Goal: Task Accomplishment & Management: Use online tool/utility

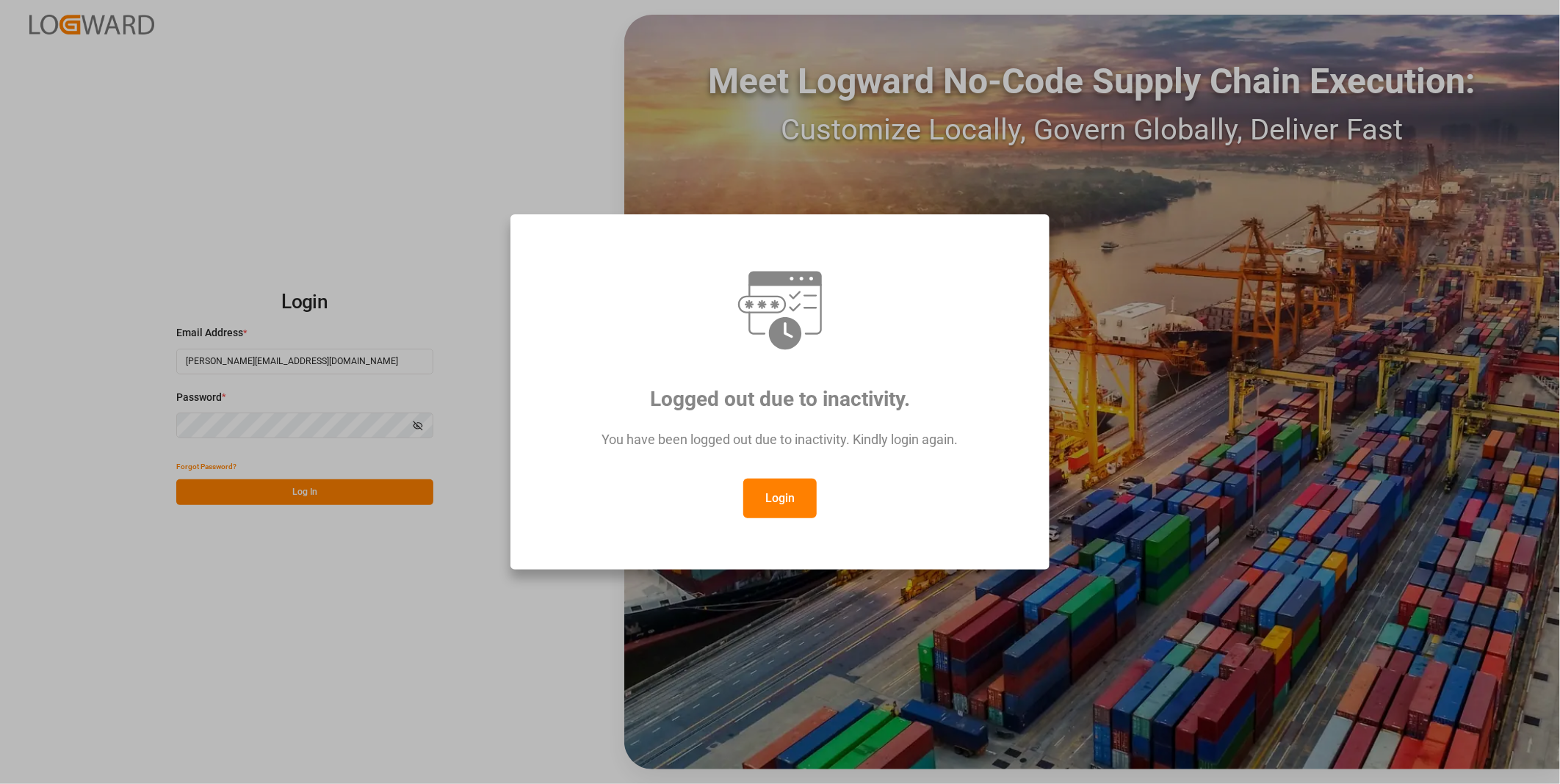
click at [798, 489] on button "Login" at bounding box center [780, 498] width 74 height 40
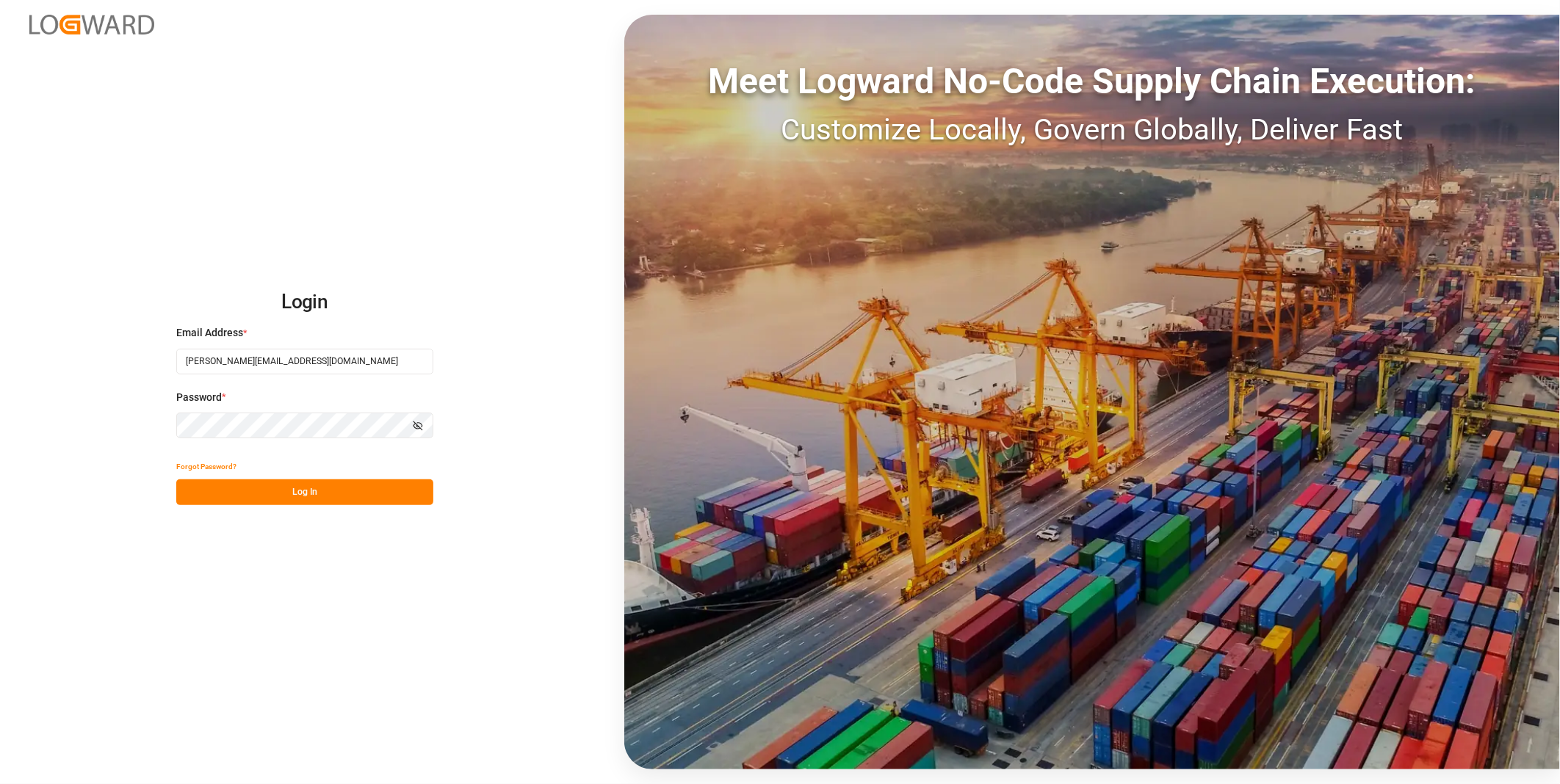
click at [352, 505] on div "Login Email Address * florian.hausmann@rhenus.com Password * Show password Forg…" at bounding box center [780, 392] width 1560 height 784
click at [350, 498] on button "Log In" at bounding box center [305, 492] width 257 height 25
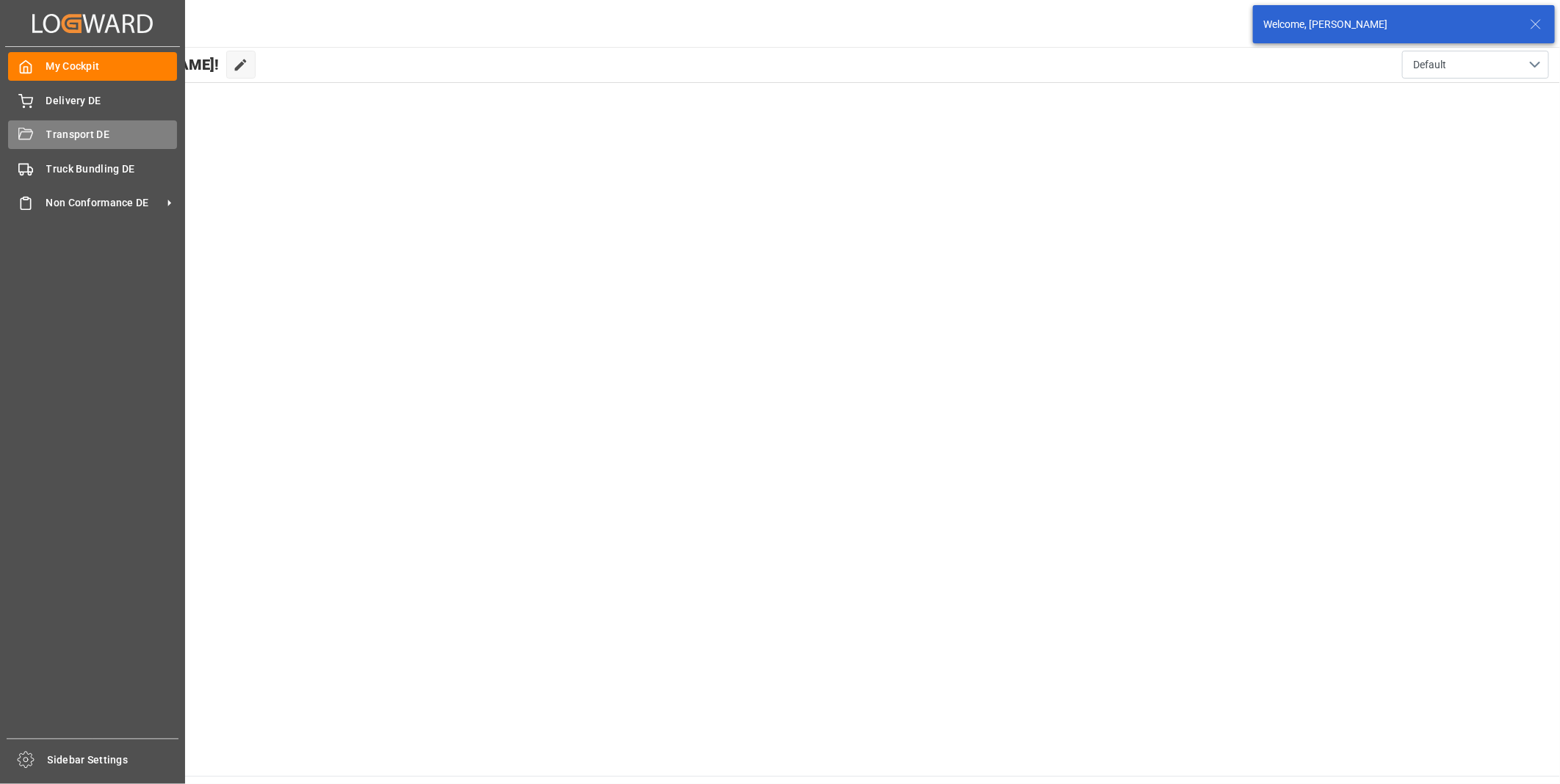
click at [49, 137] on span "Transport DE" at bounding box center [112, 134] width 131 height 15
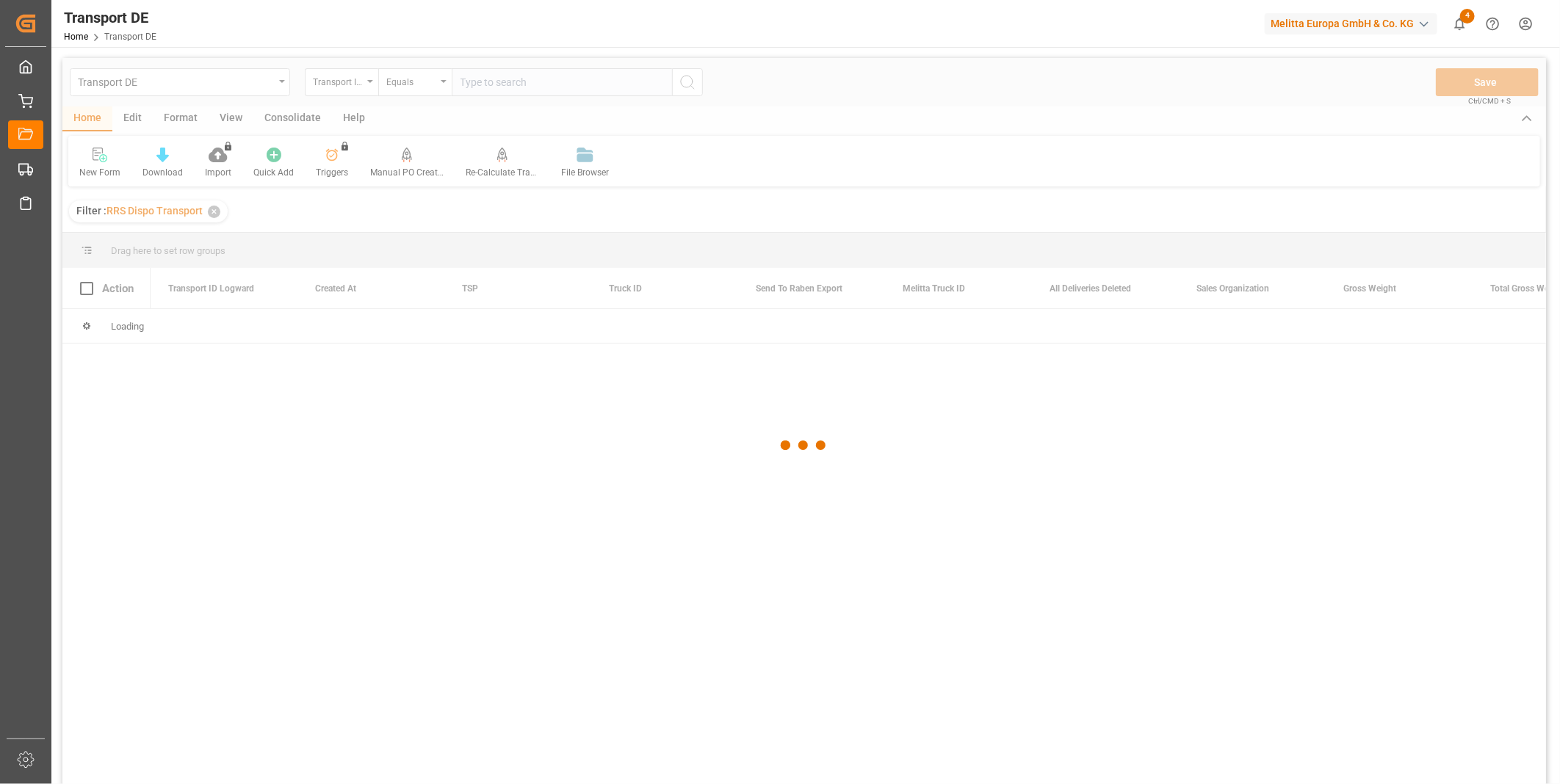
click at [358, 81] on div at bounding box center [804, 445] width 1483 height 775
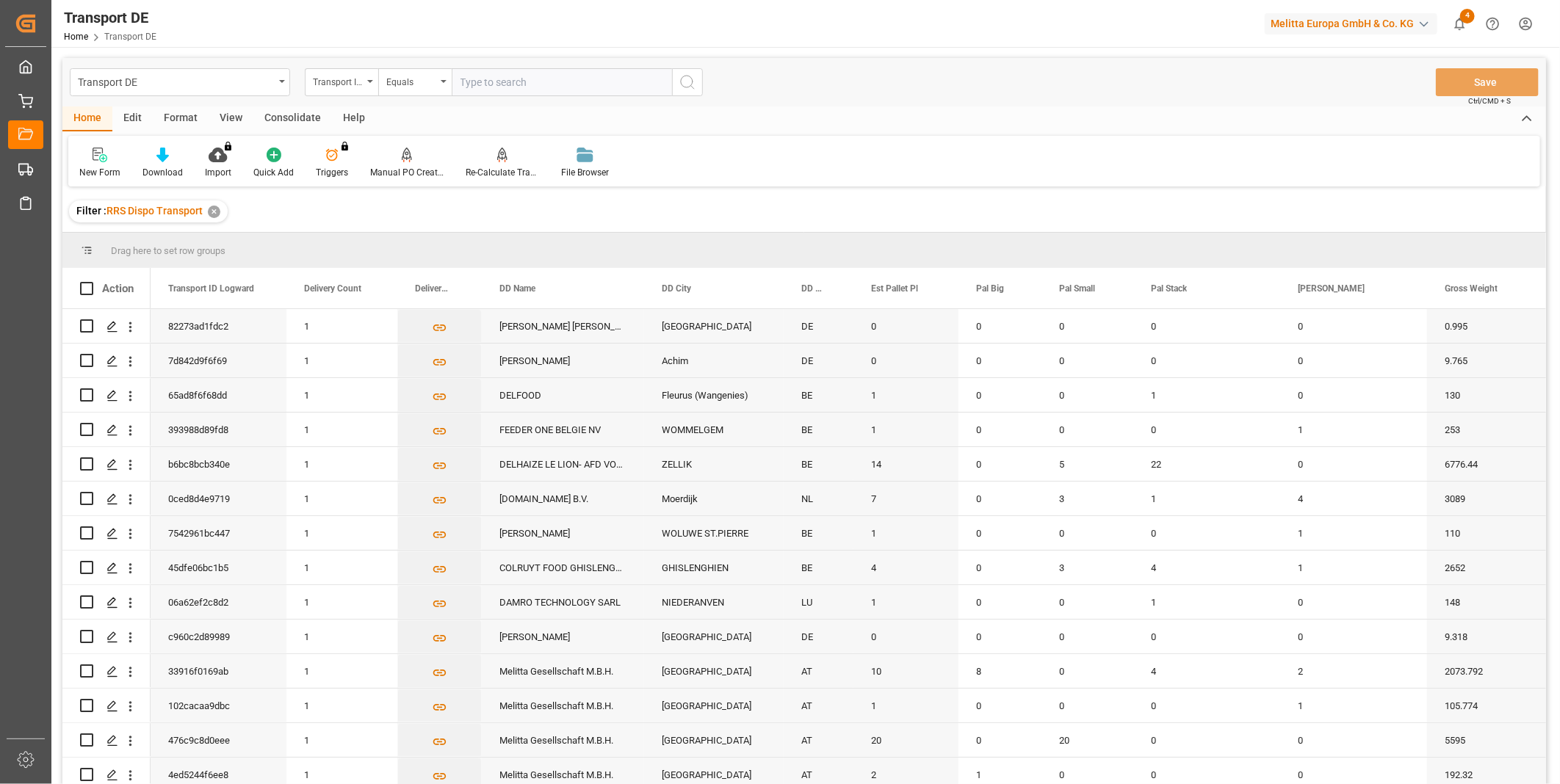
click at [317, 113] on div "Consolidate" at bounding box center [292, 119] width 78 height 25
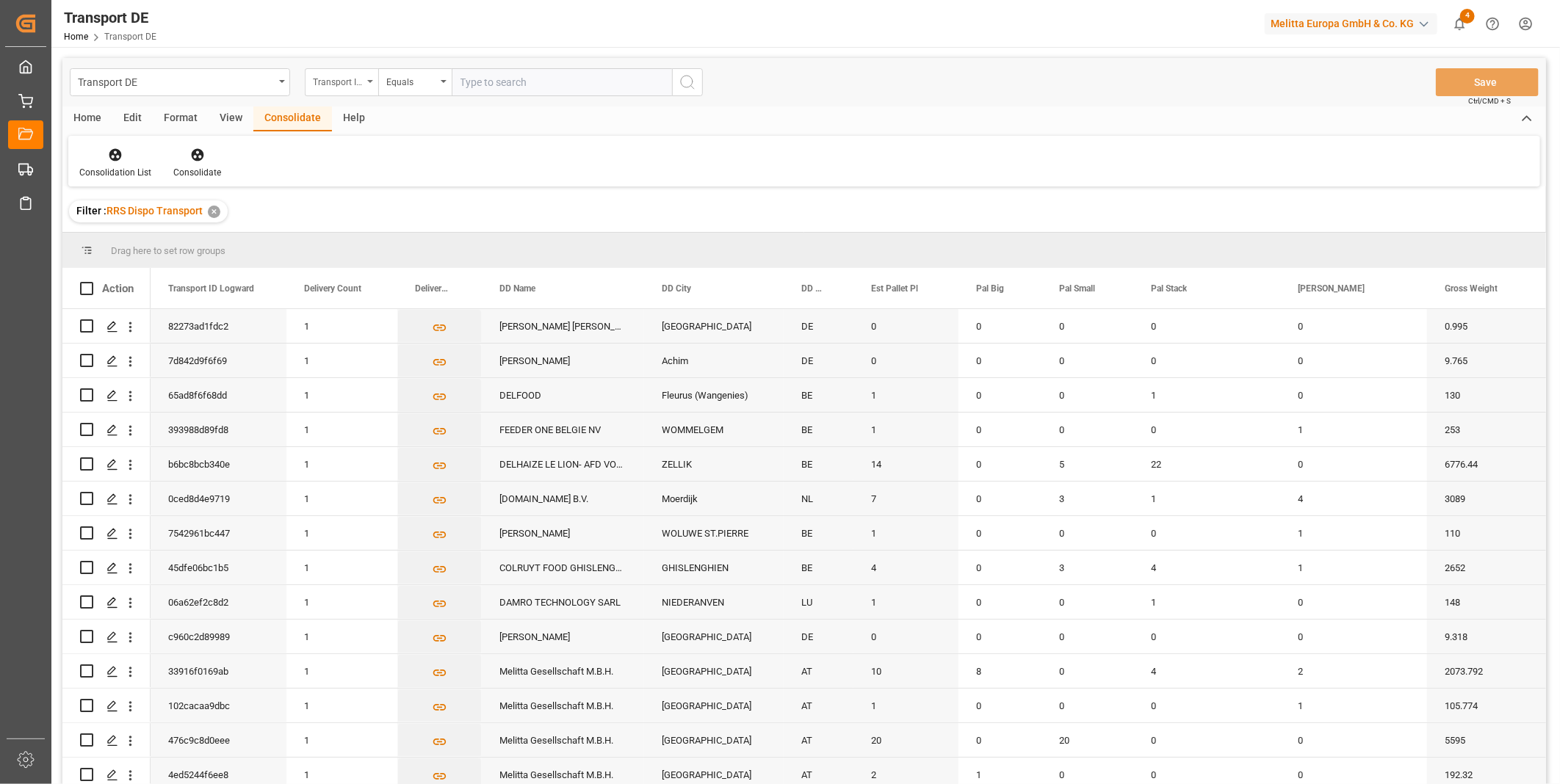
click at [362, 70] on div "Transport ID Logward" at bounding box center [341, 81] width 74 height 28
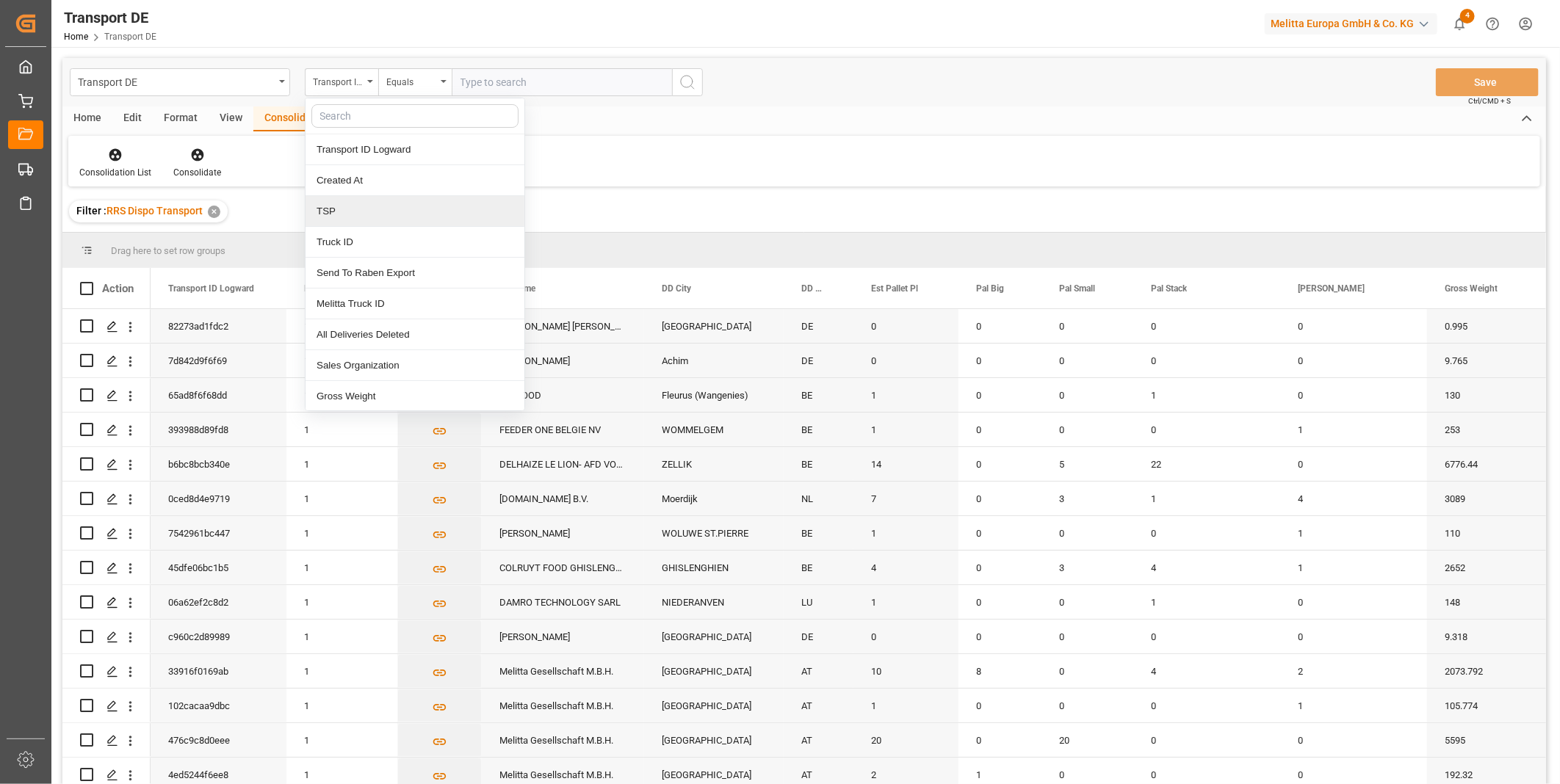
click at [381, 221] on div "TSP" at bounding box center [415, 211] width 218 height 31
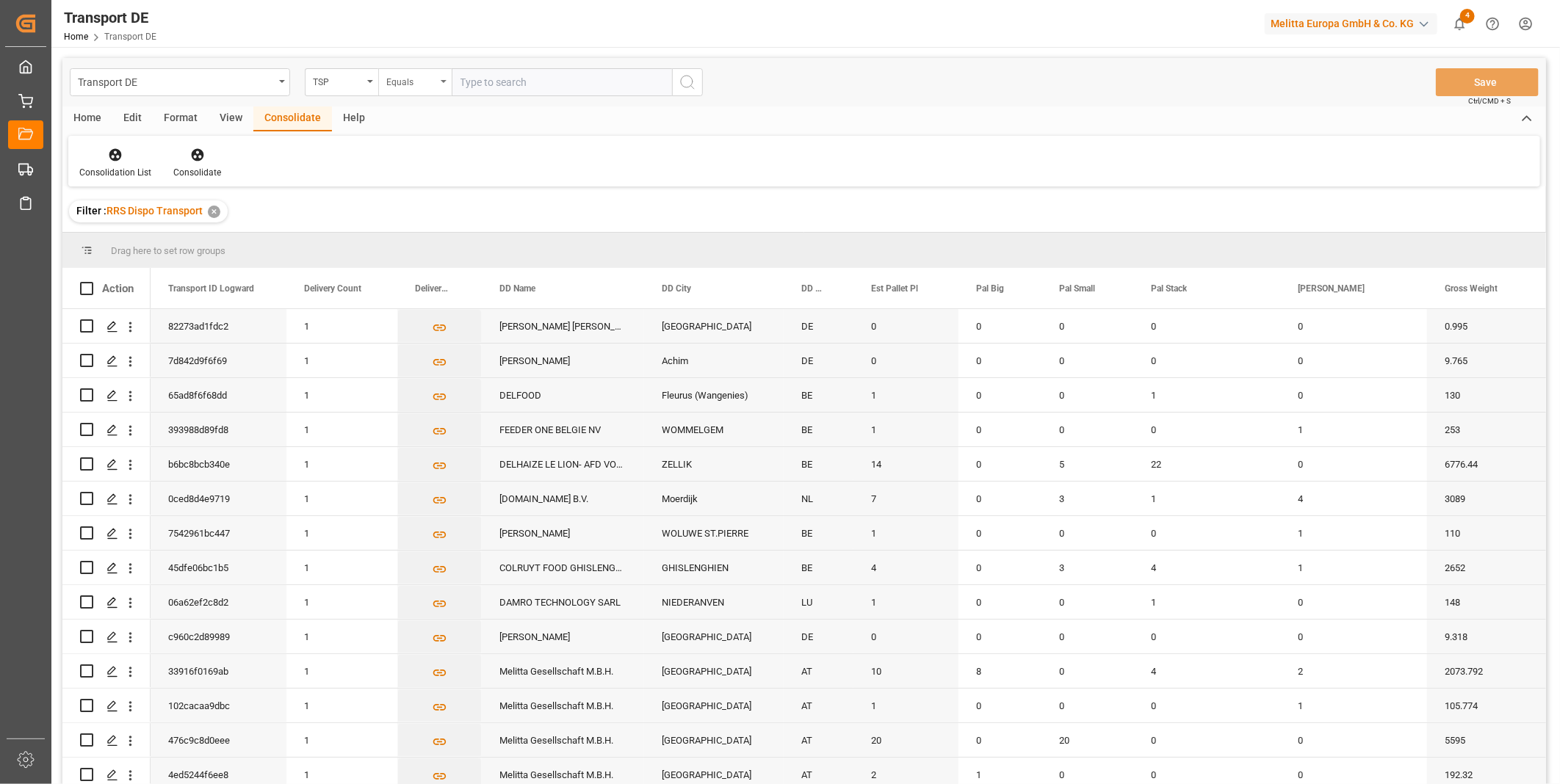
click at [419, 75] on div "Equals" at bounding box center [411, 80] width 50 height 17
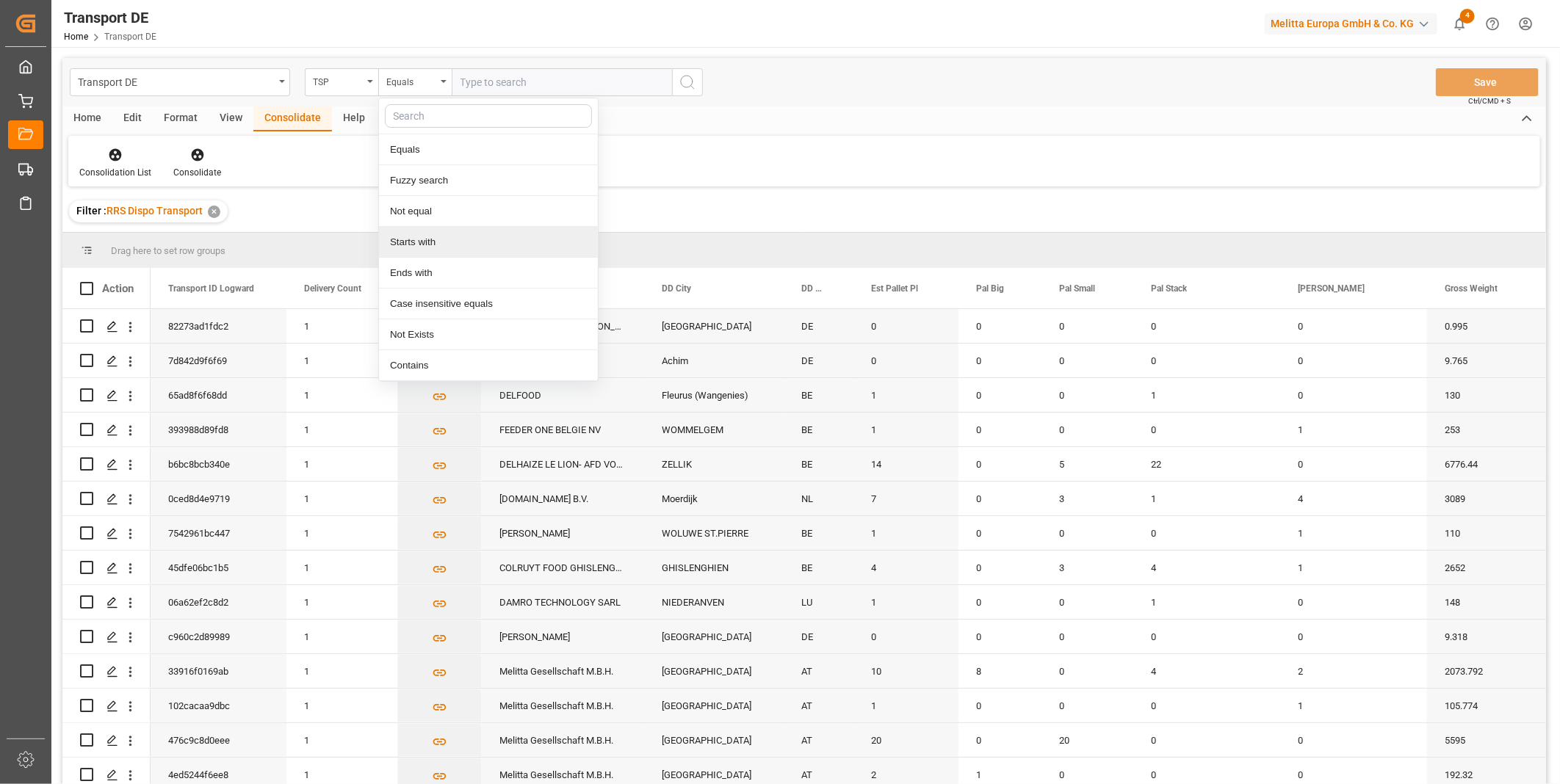
click at [450, 248] on div "Starts with" at bounding box center [488, 242] width 218 height 31
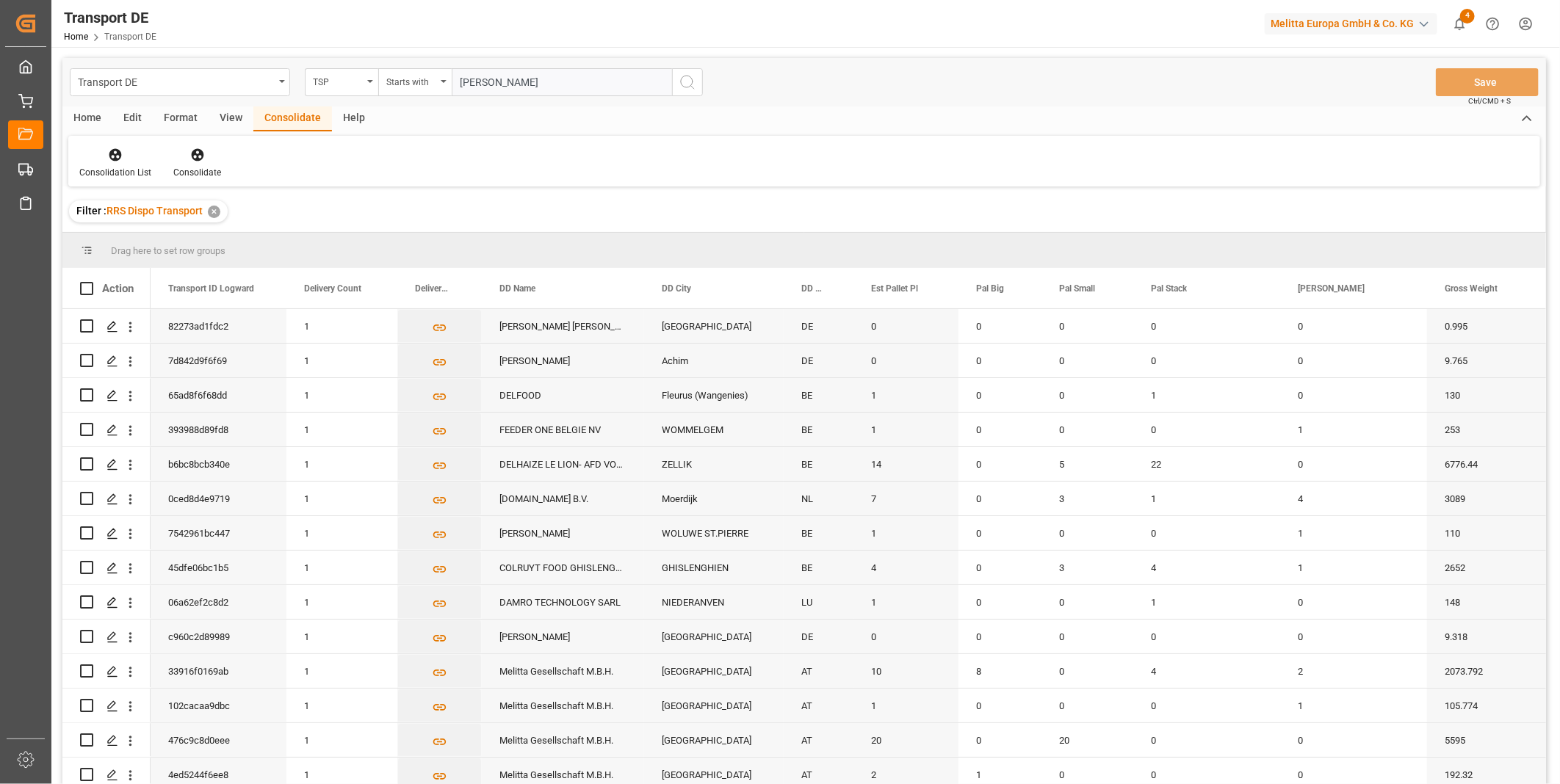
type input "Van R"
click at [681, 70] on button "search button" at bounding box center [687, 81] width 31 height 28
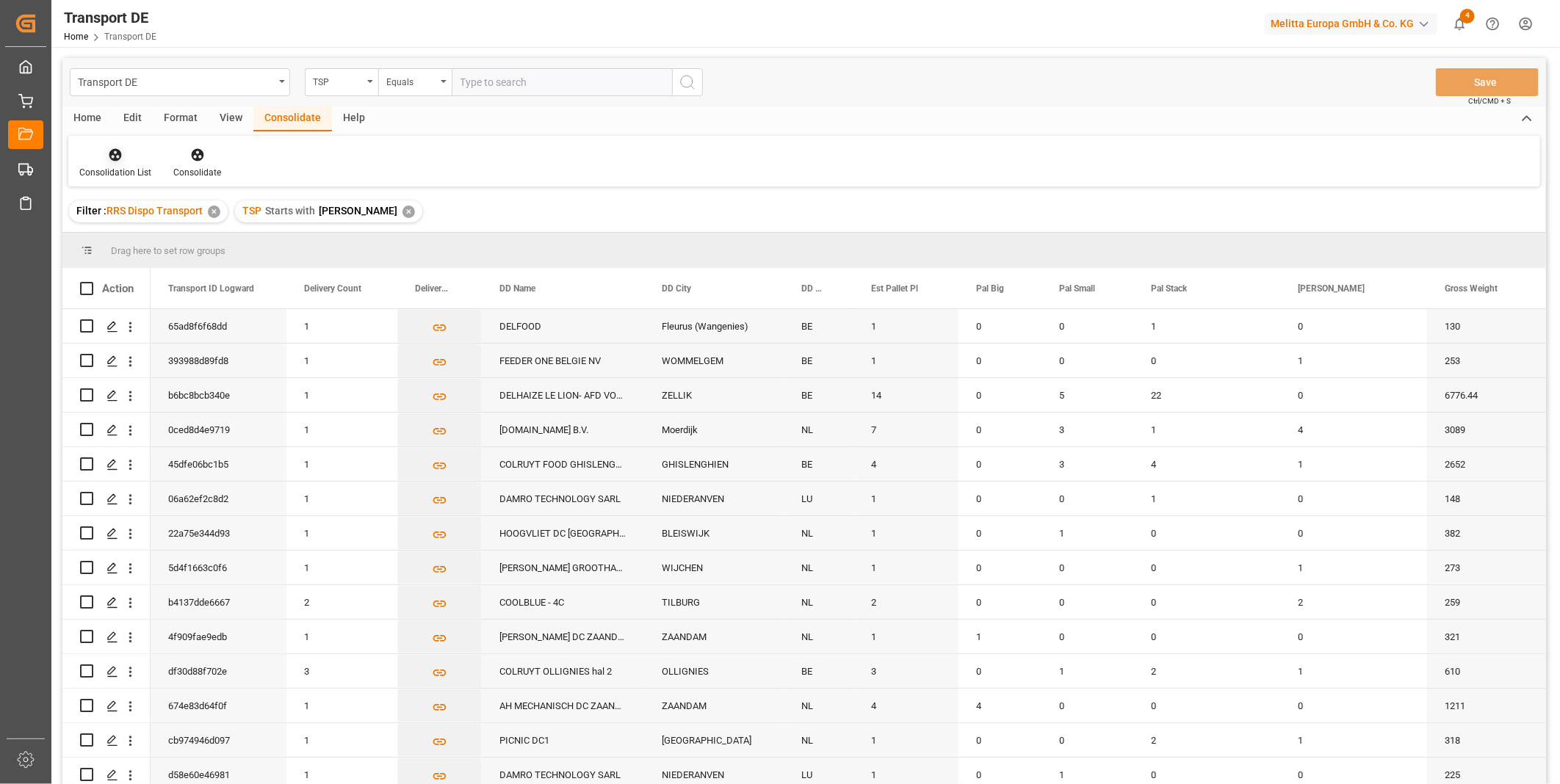
click at [128, 166] on div "Consolidation List" at bounding box center [115, 172] width 72 height 13
click at [155, 274] on div "Truck Bundling RRS Dispo Export" at bounding box center [167, 267] width 153 height 15
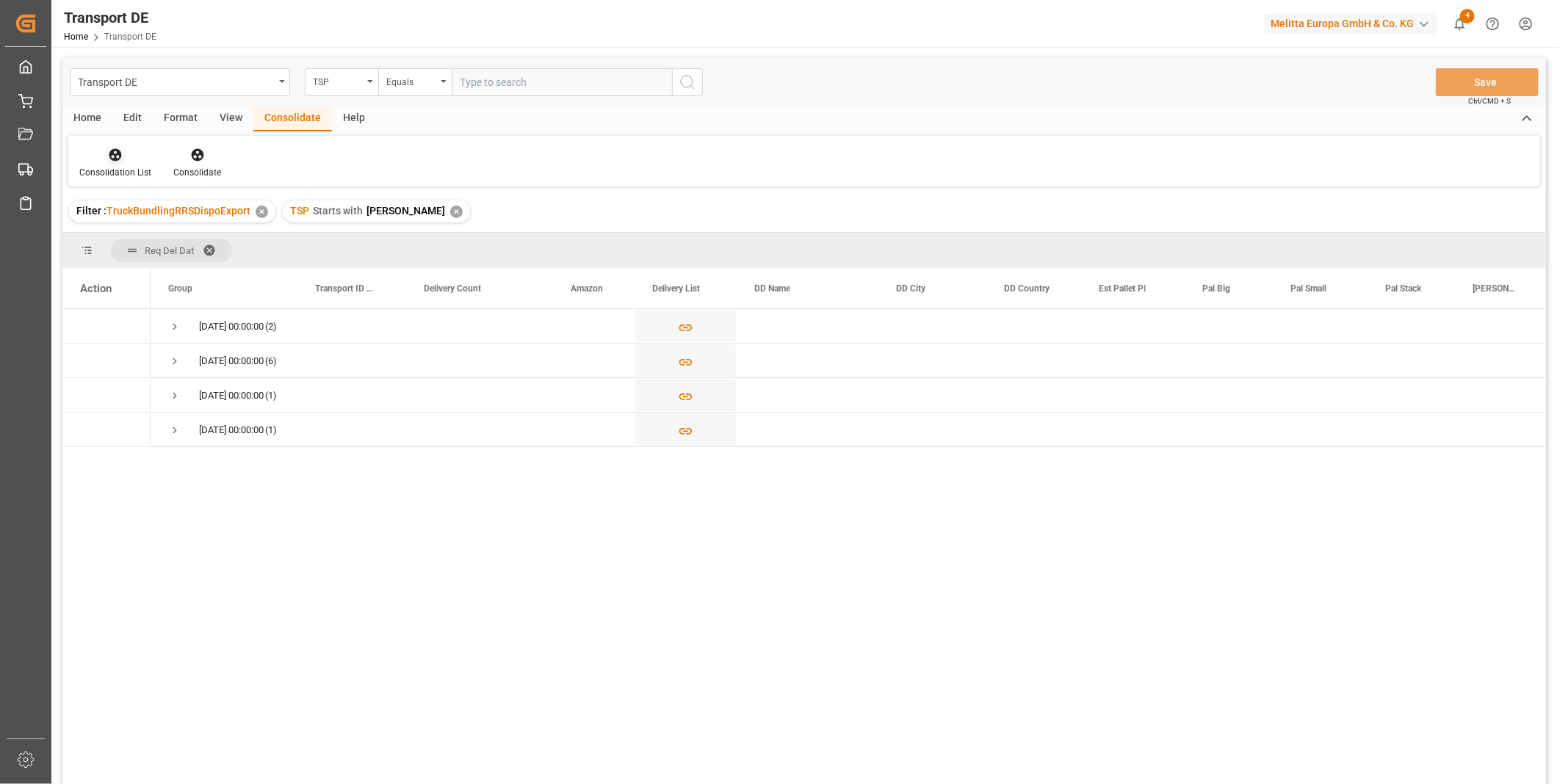
click at [114, 154] on icon at bounding box center [116, 155] width 13 height 13
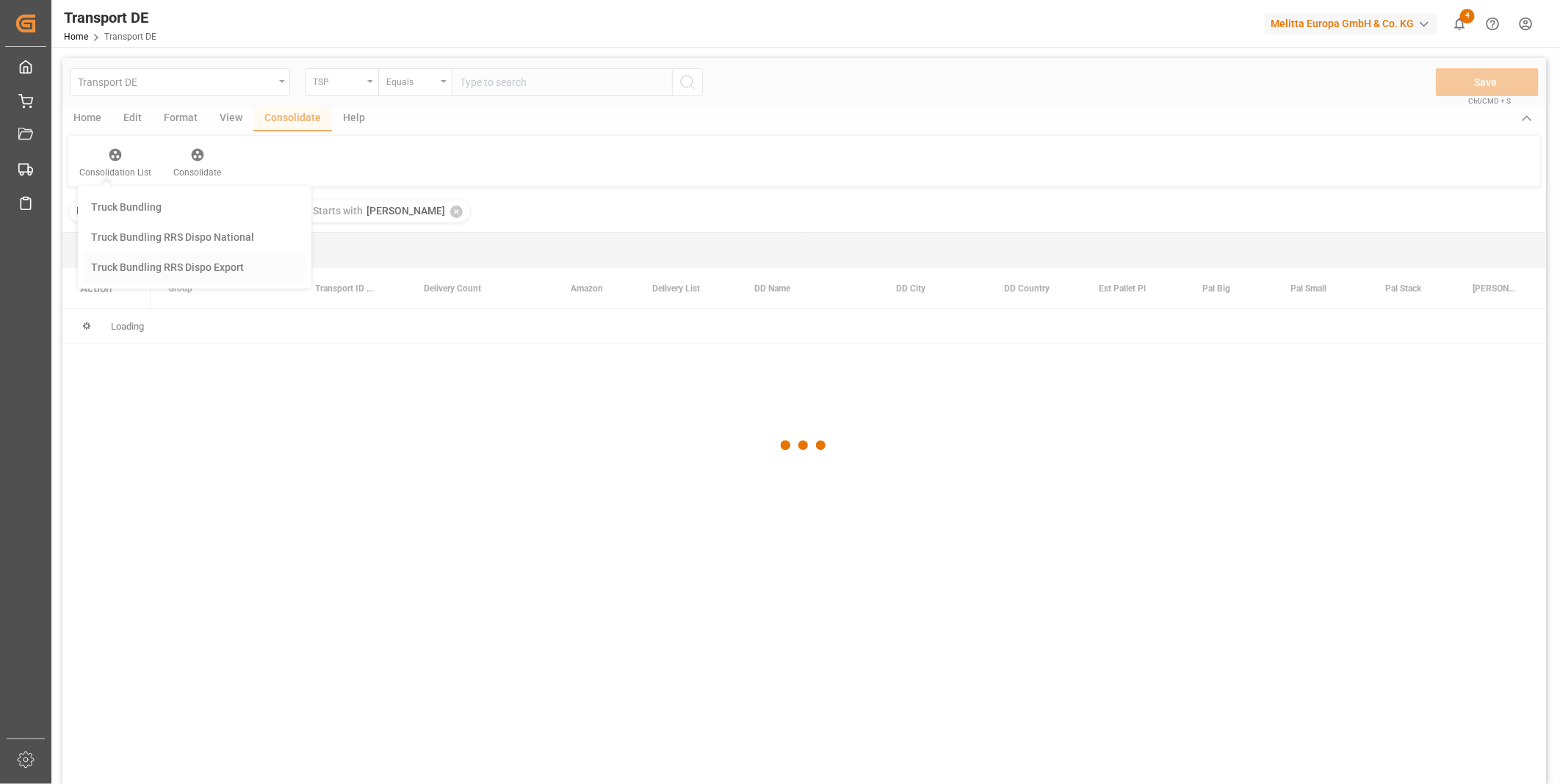
click at [154, 260] on div "Transport DE TSP Equals Save Ctrl/CMD + S Home Edit Format View Consolidate Hel…" at bounding box center [804, 440] width 1483 height 765
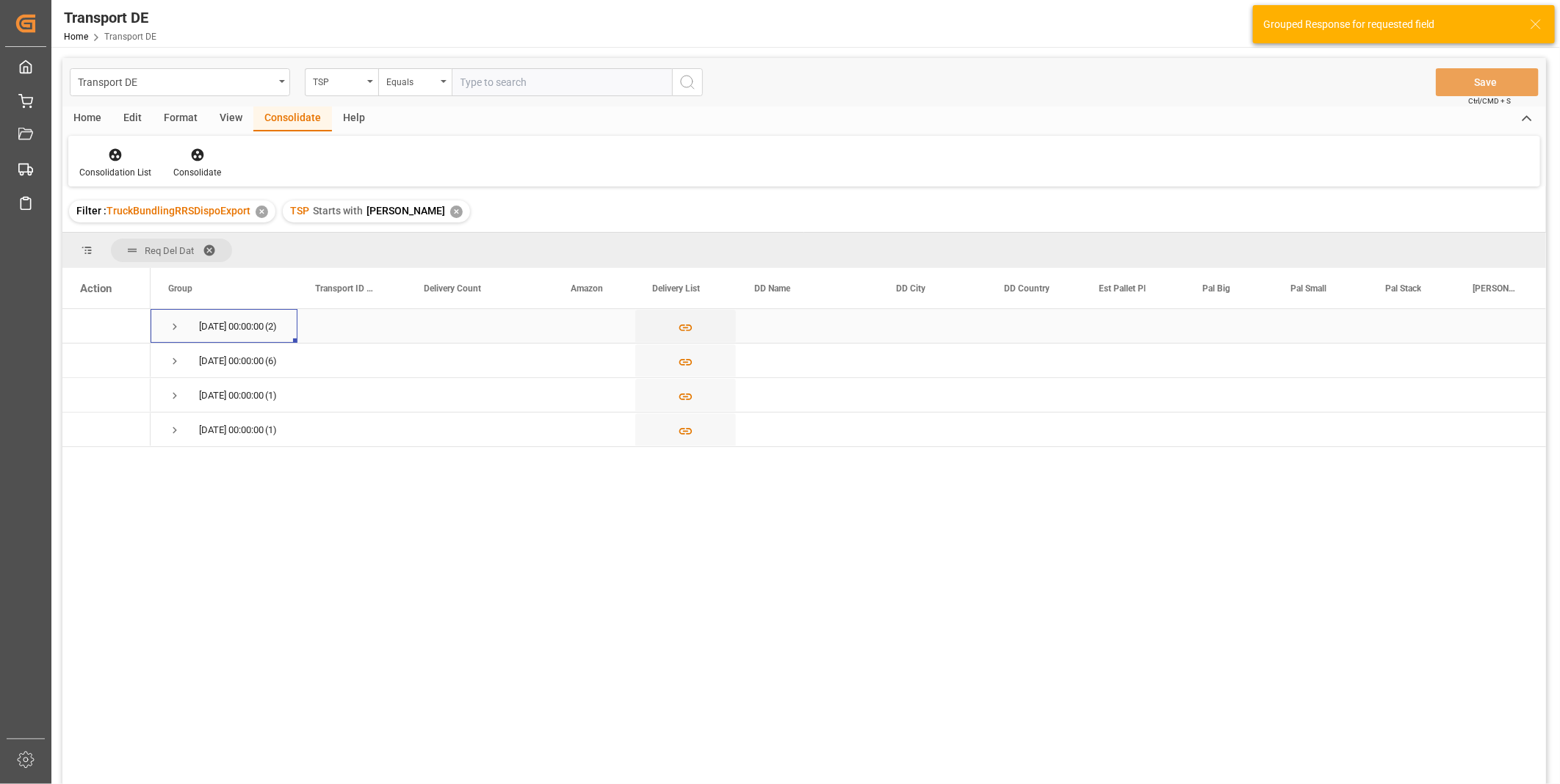
click at [176, 327] on span "Press SPACE to select this row." at bounding box center [174, 327] width 13 height 13
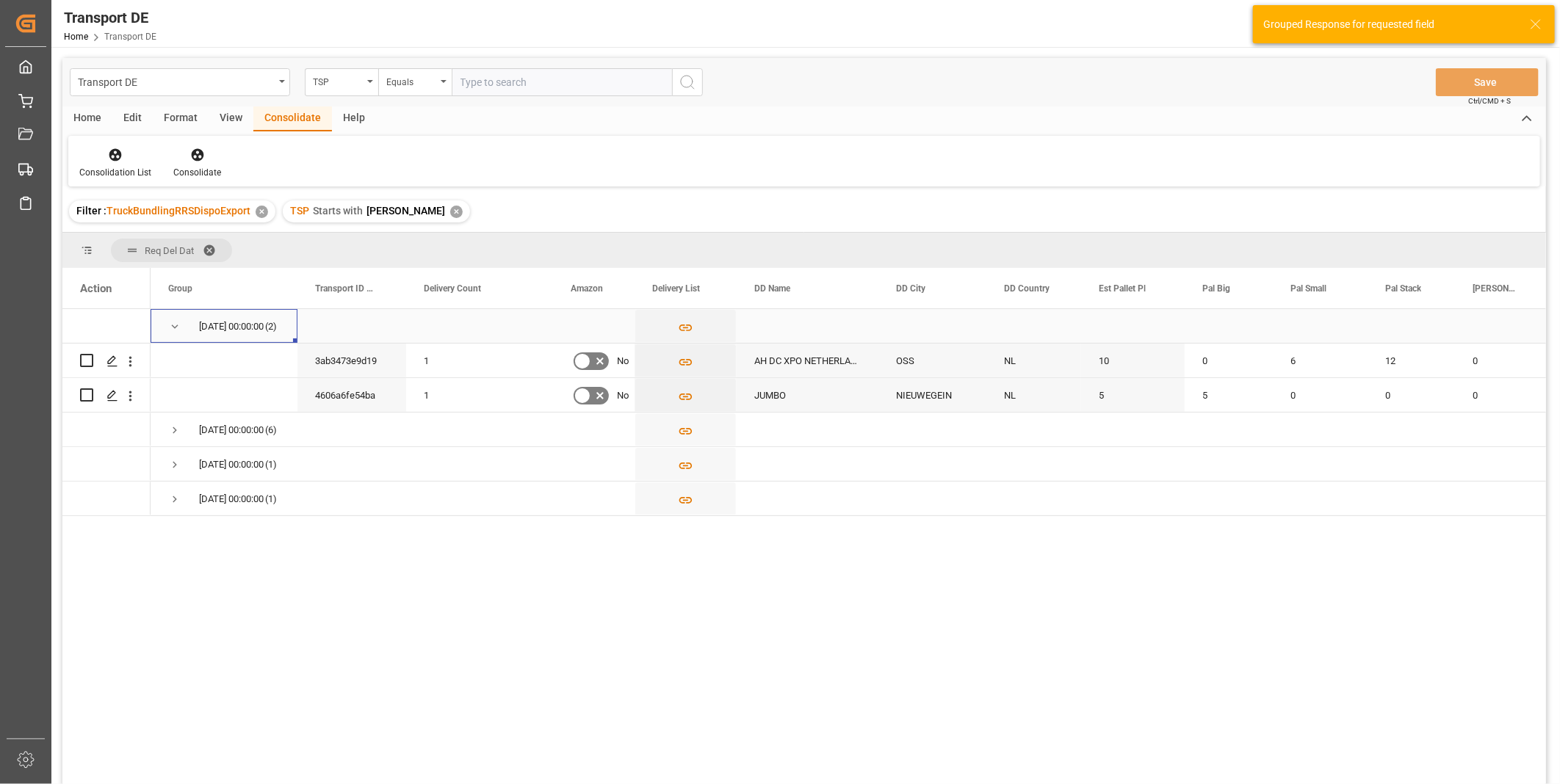
click at [176, 327] on span "Press SPACE to select this row." at bounding box center [174, 327] width 13 height 13
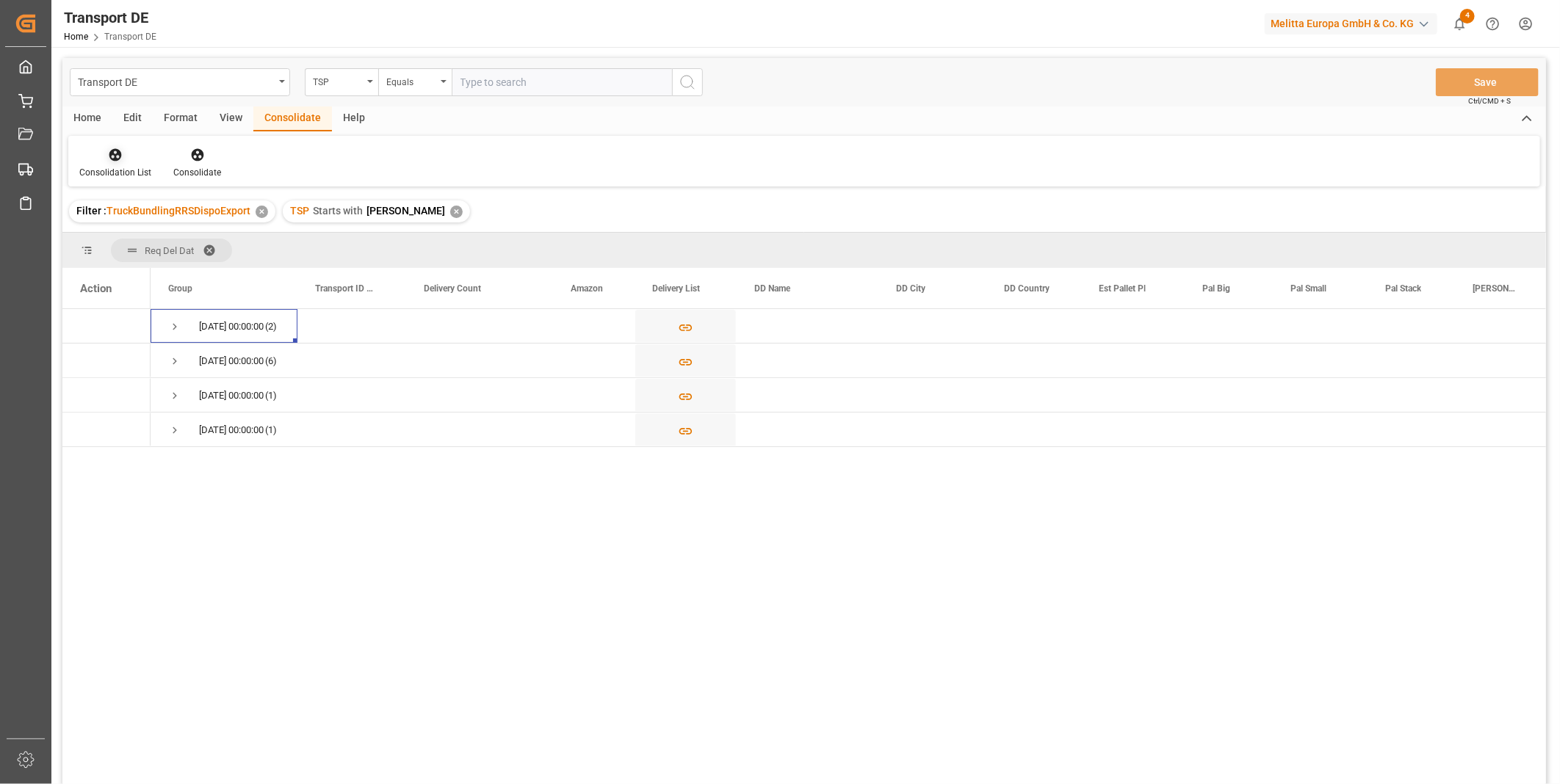
click at [129, 171] on div "Consolidation List" at bounding box center [115, 172] width 72 height 13
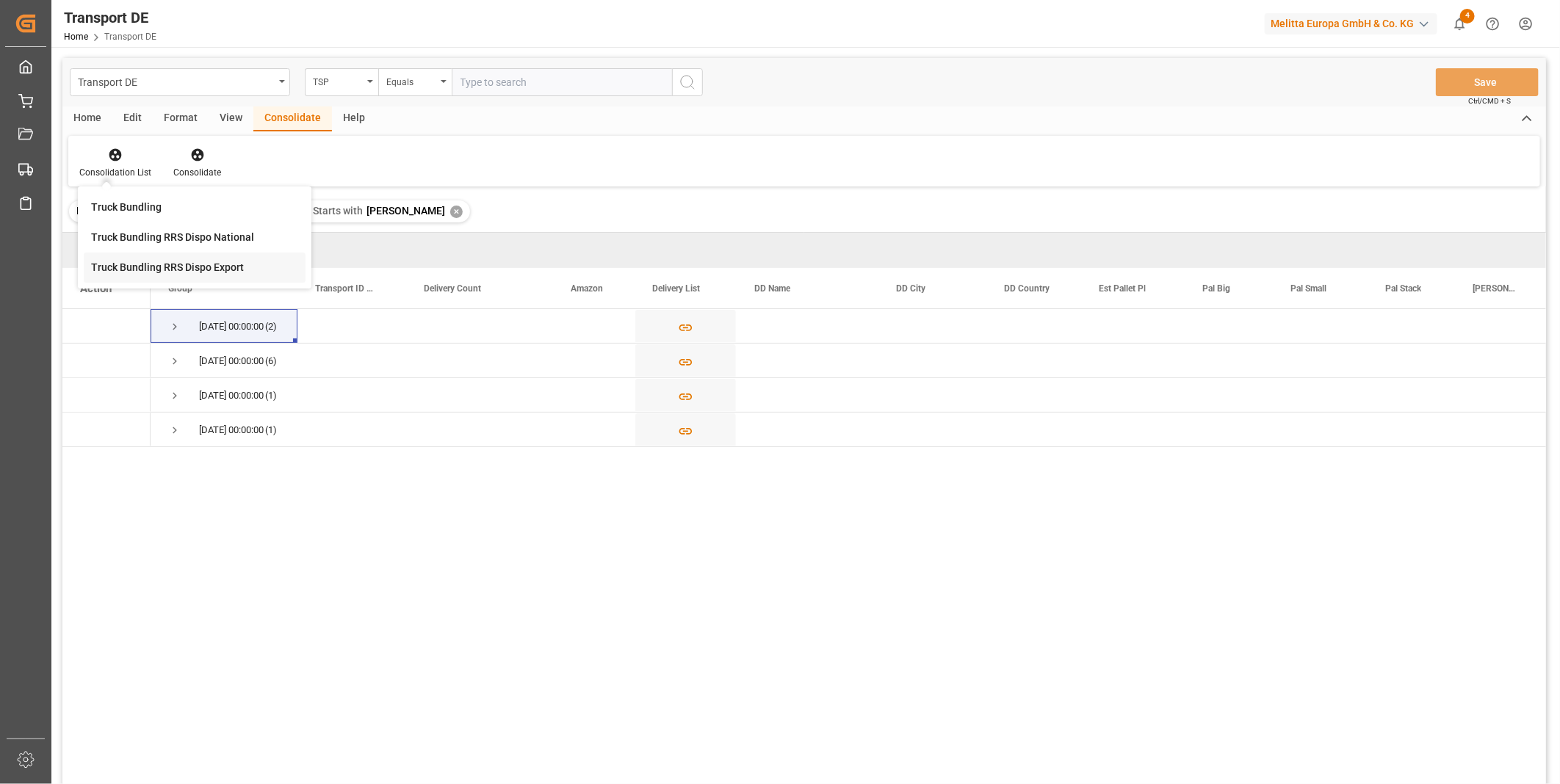
click at [228, 265] on div "Transport DE TSP Equals Save Ctrl/CMD + S Home Edit Format View Consolidate Hel…" at bounding box center [804, 440] width 1483 height 765
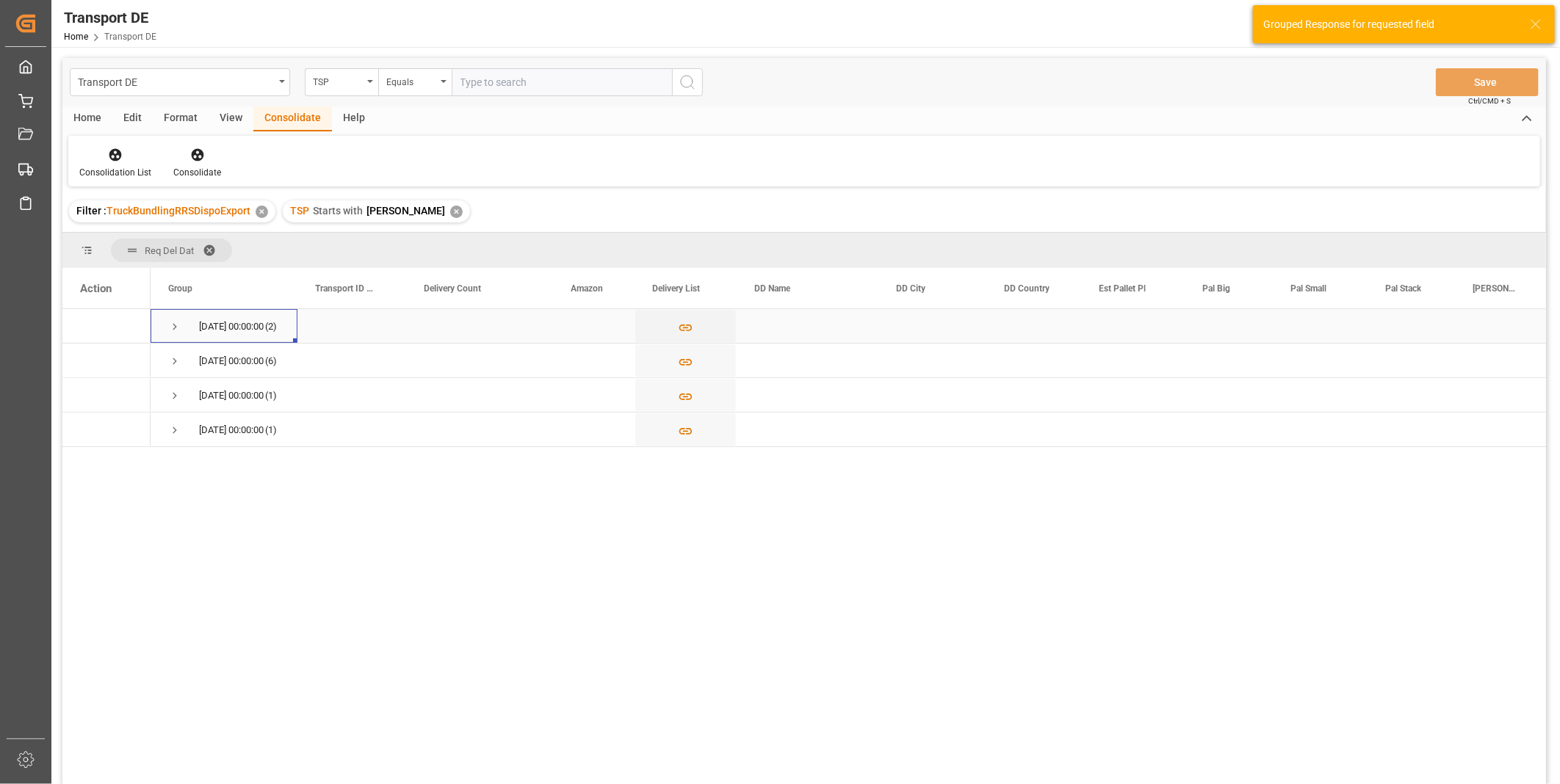
click at [186, 319] on span "18.08.2025 00:00:00 (2)" at bounding box center [223, 326] width 112 height 32
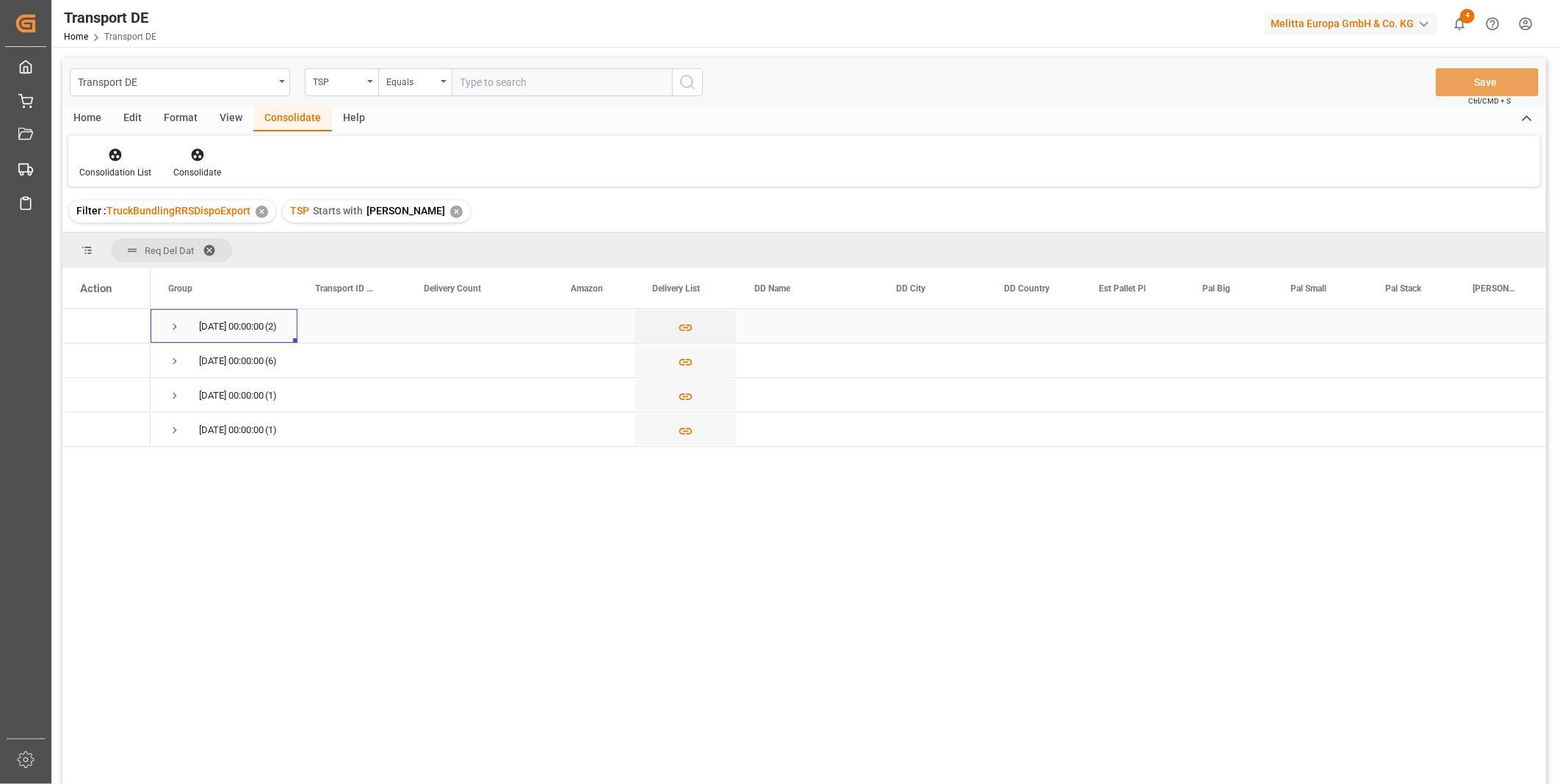
click at [178, 325] on span "Press SPACE to select this row." at bounding box center [174, 327] width 13 height 13
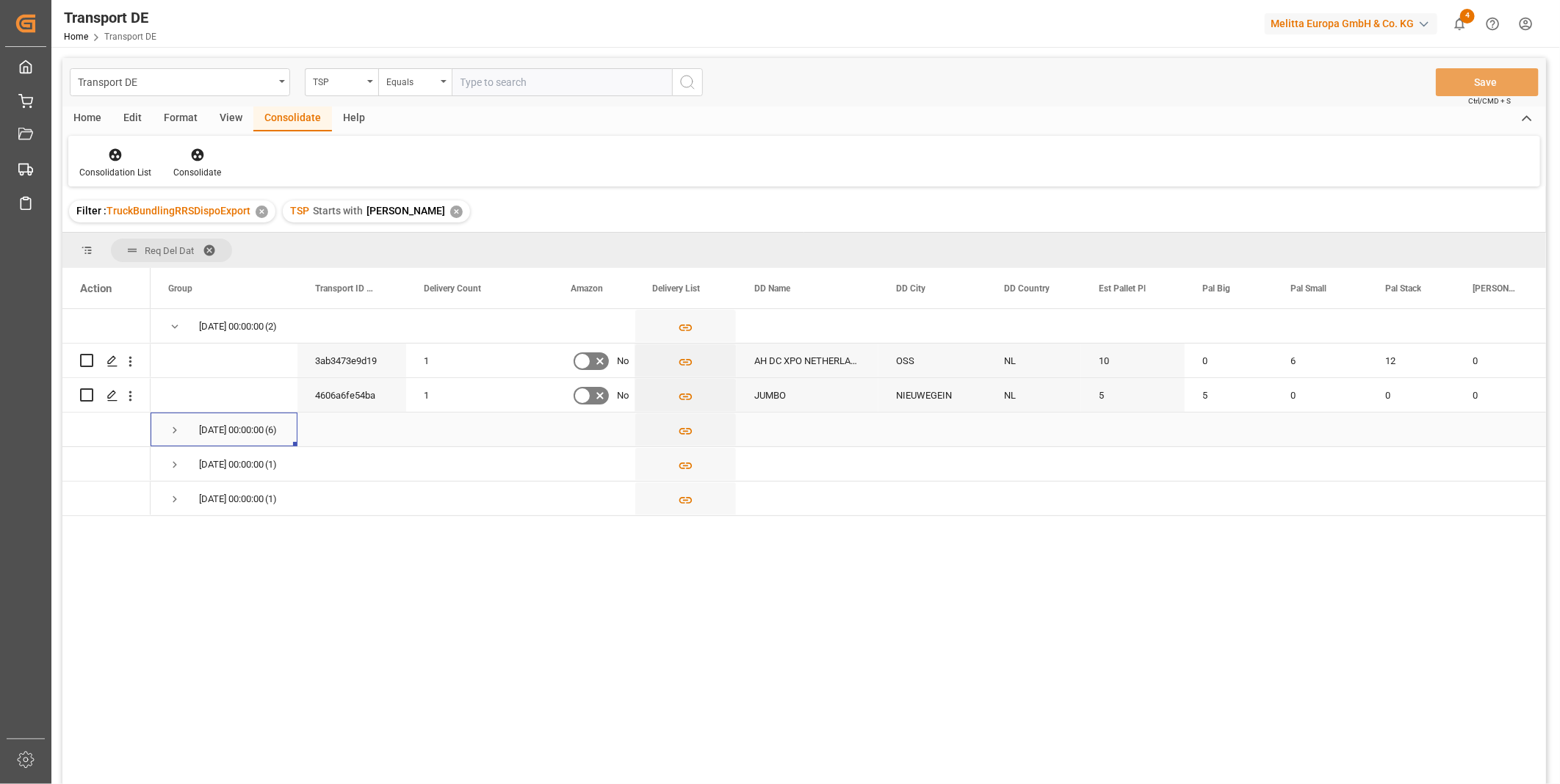
click at [178, 434] on span "Press SPACE to select this row." at bounding box center [174, 430] width 13 height 13
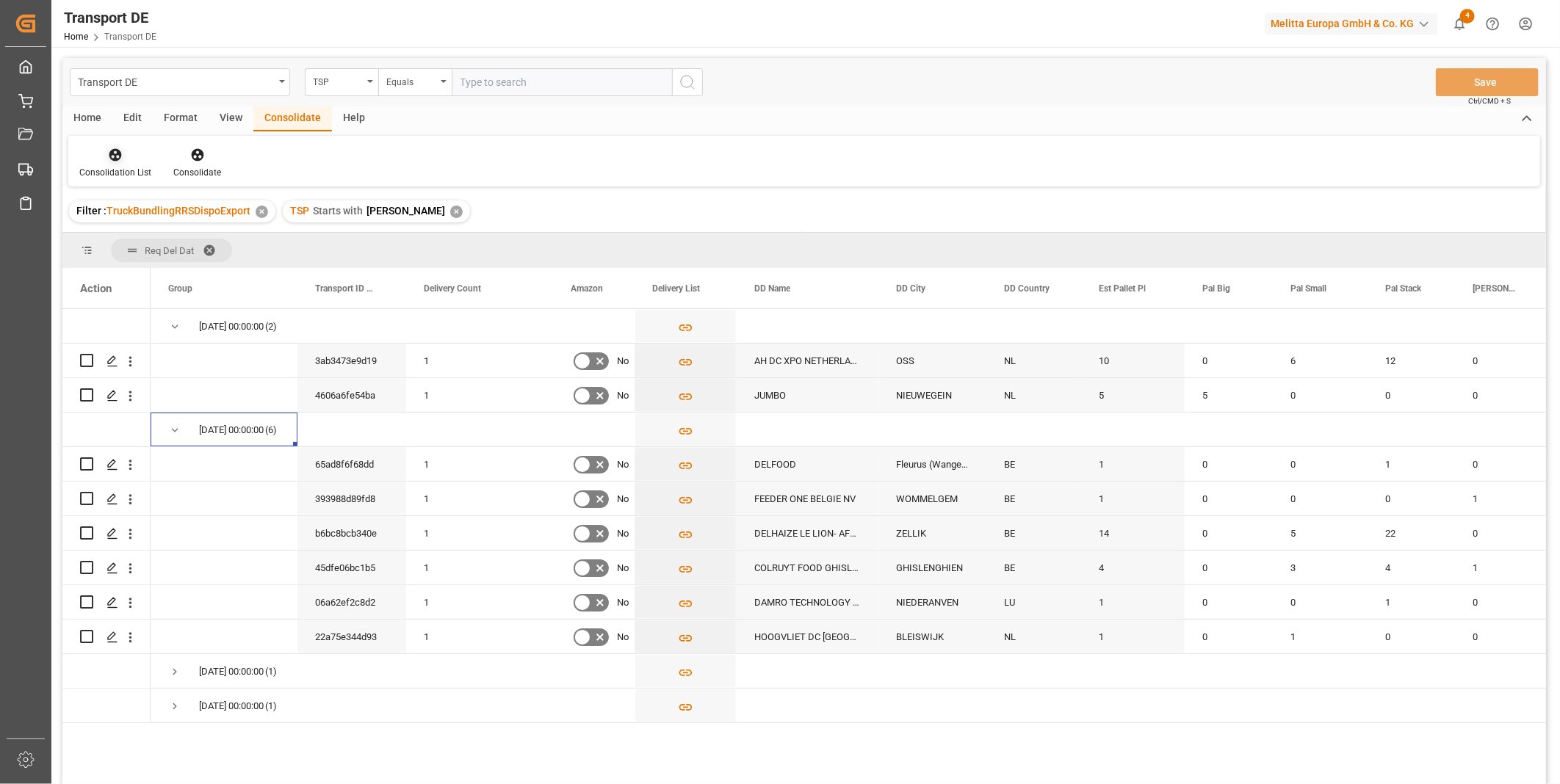
click at [96, 170] on div "Consolidation List" at bounding box center [115, 172] width 72 height 13
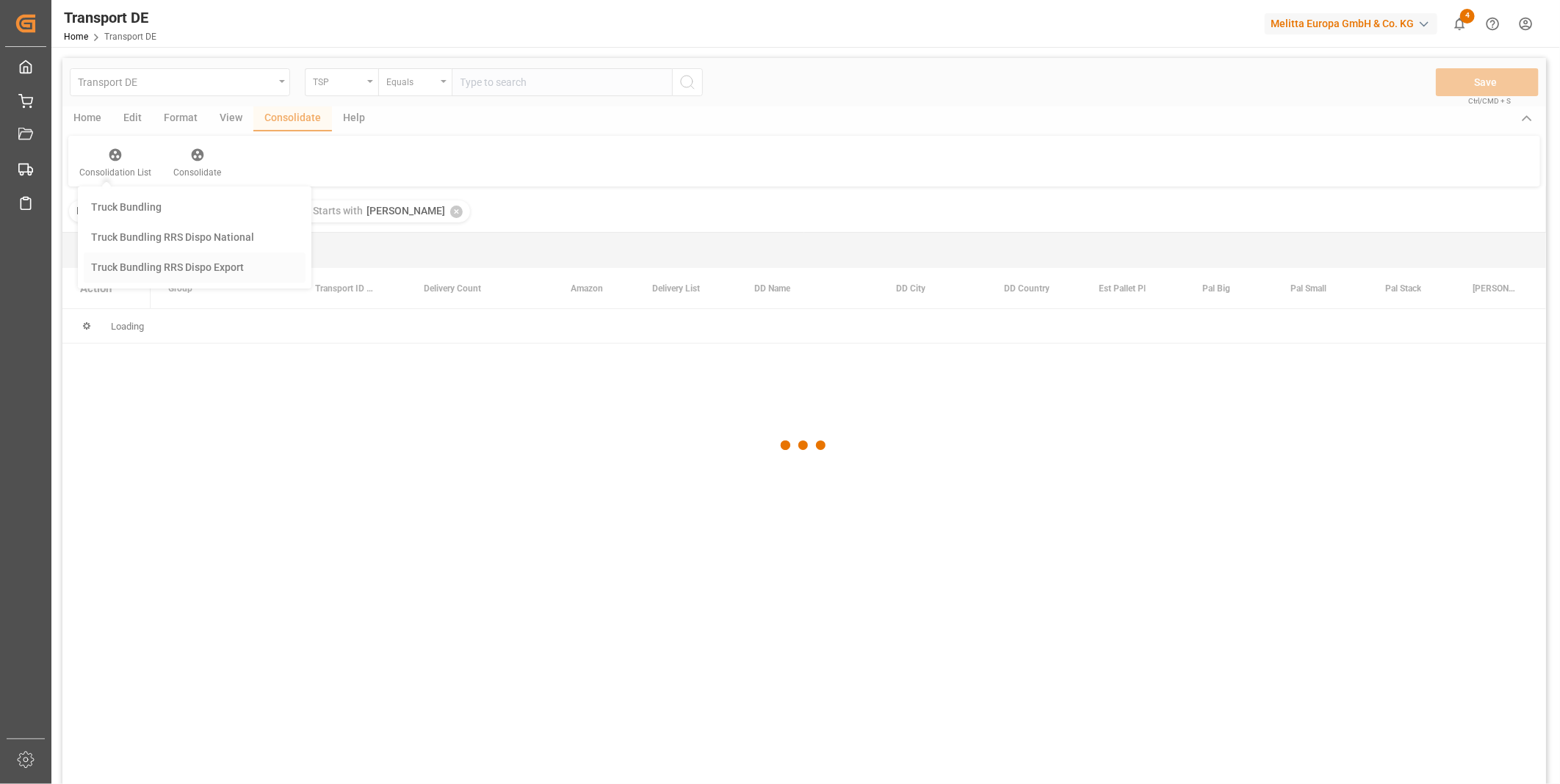
click at [203, 257] on div "Transport DE TSP Equals Save Ctrl/CMD + S Home Edit Format View Consolidate Hel…" at bounding box center [804, 440] width 1483 height 765
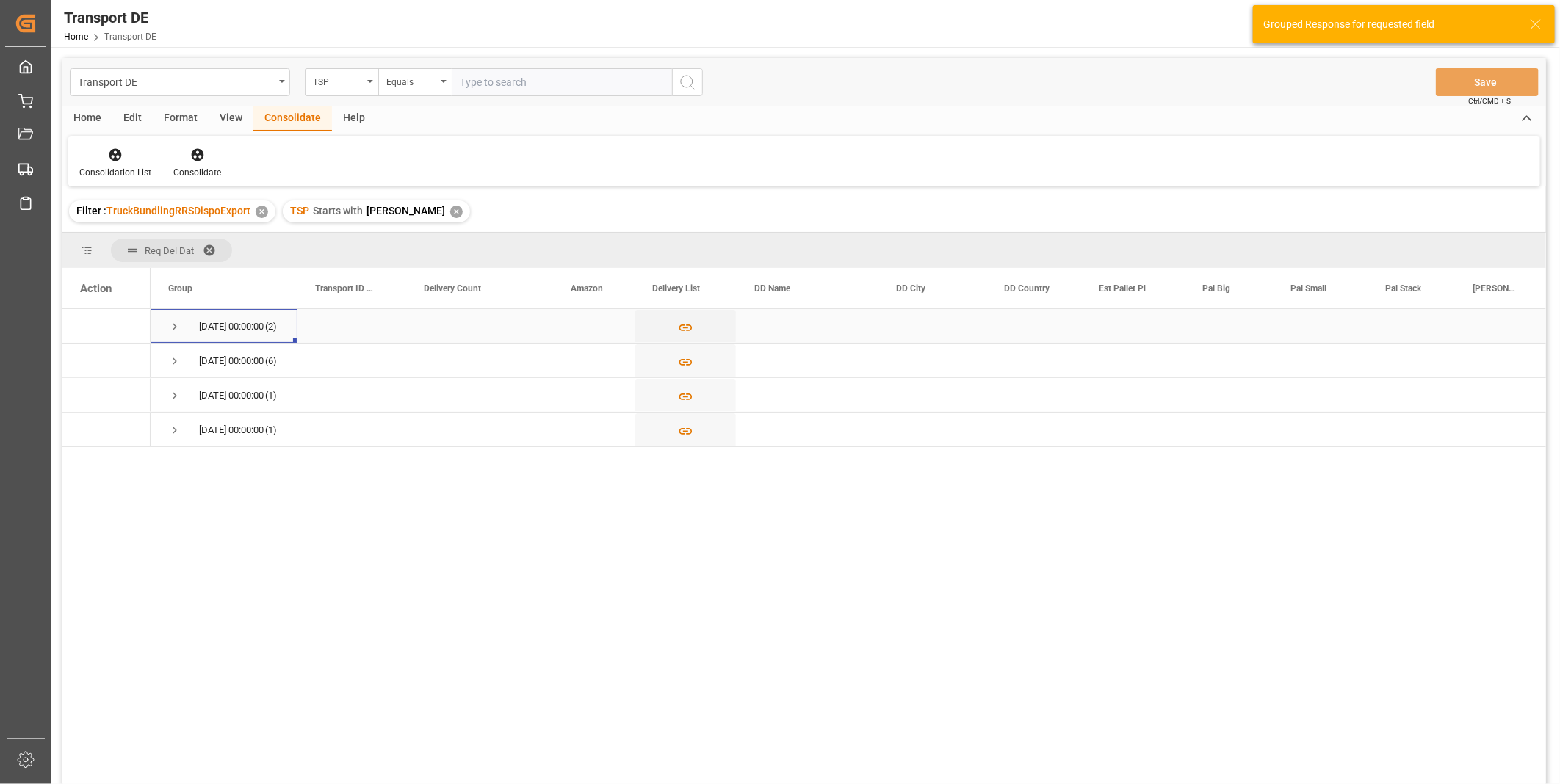
click at [178, 328] on span "Press SPACE to select this row." at bounding box center [174, 327] width 13 height 13
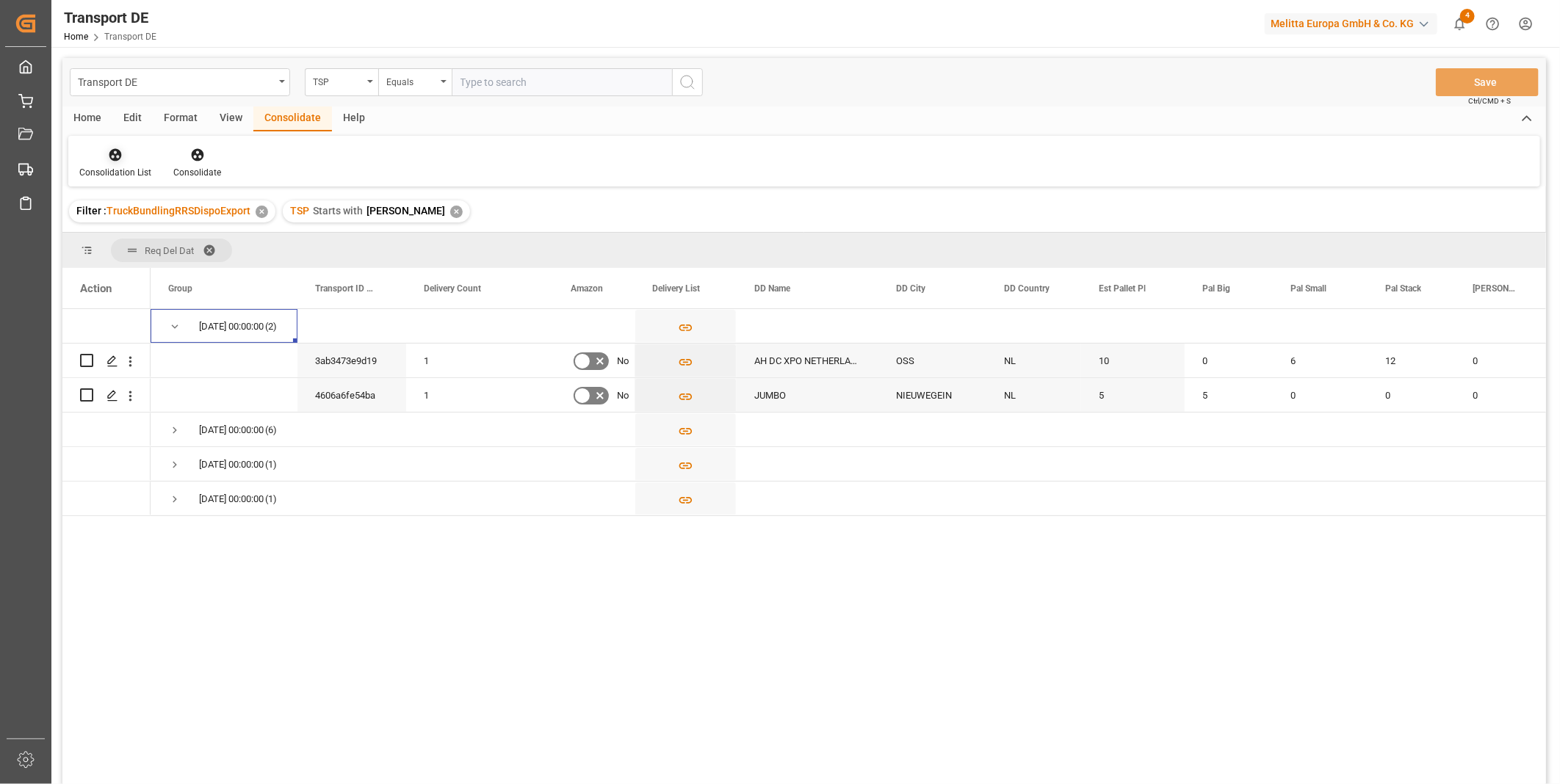
click at [120, 165] on div "Consolidation List" at bounding box center [115, 163] width 94 height 32
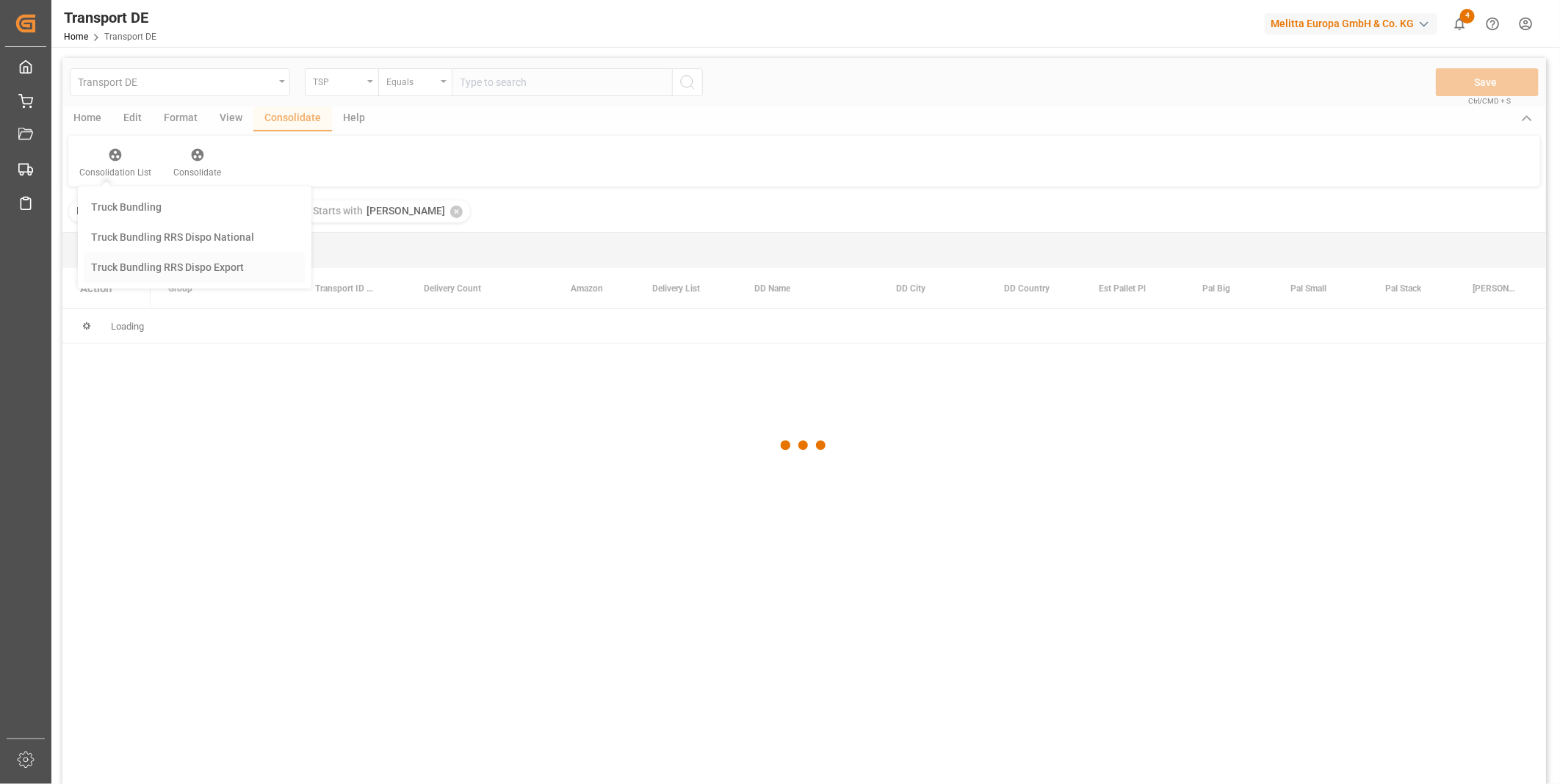
click at [189, 263] on div "Transport DE TSP Equals Save Ctrl/CMD + S Home Edit Format View Consolidate Hel…" at bounding box center [804, 440] width 1483 height 765
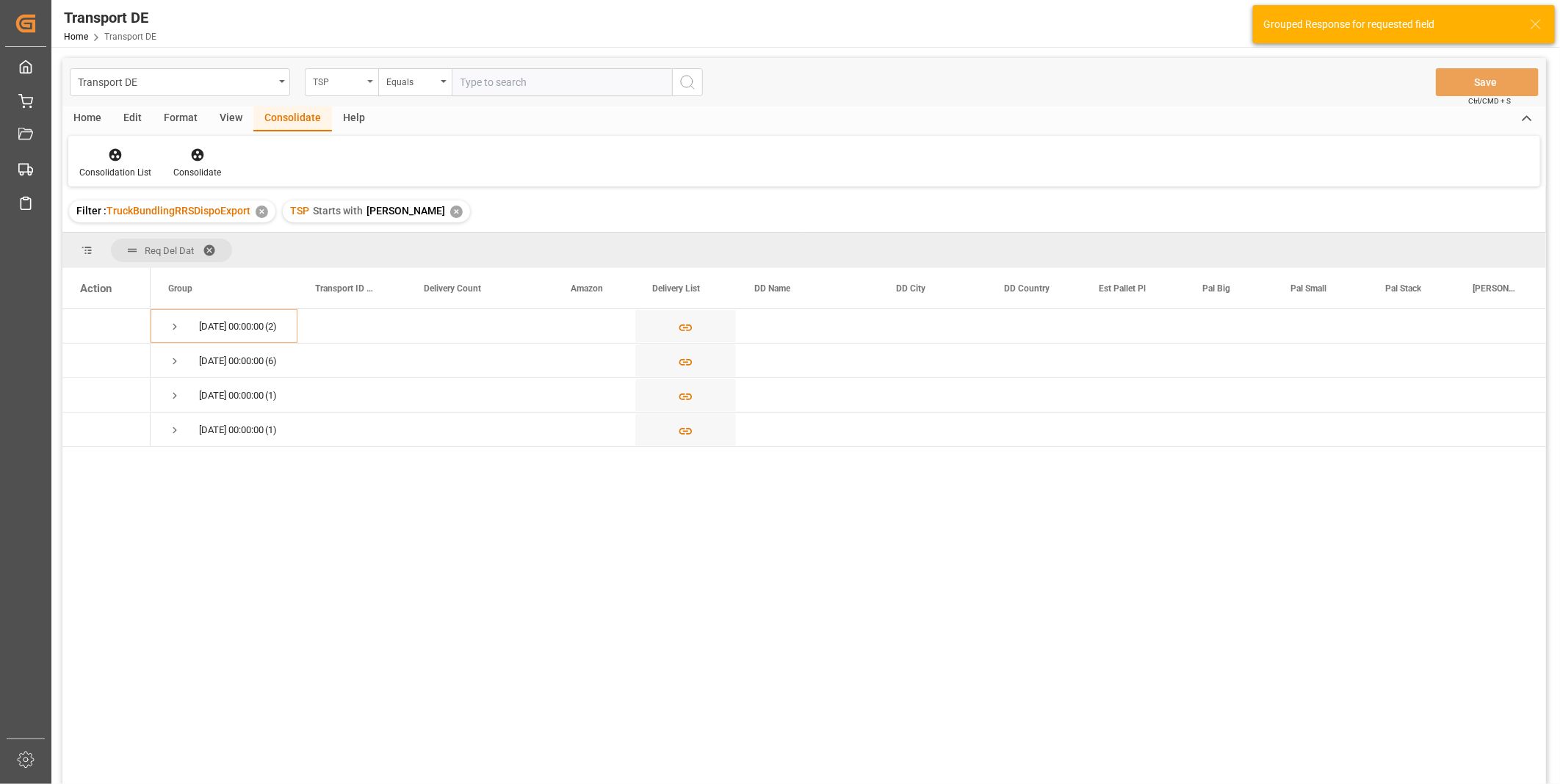
click at [363, 74] on div "TSP" at bounding box center [341, 81] width 74 height 28
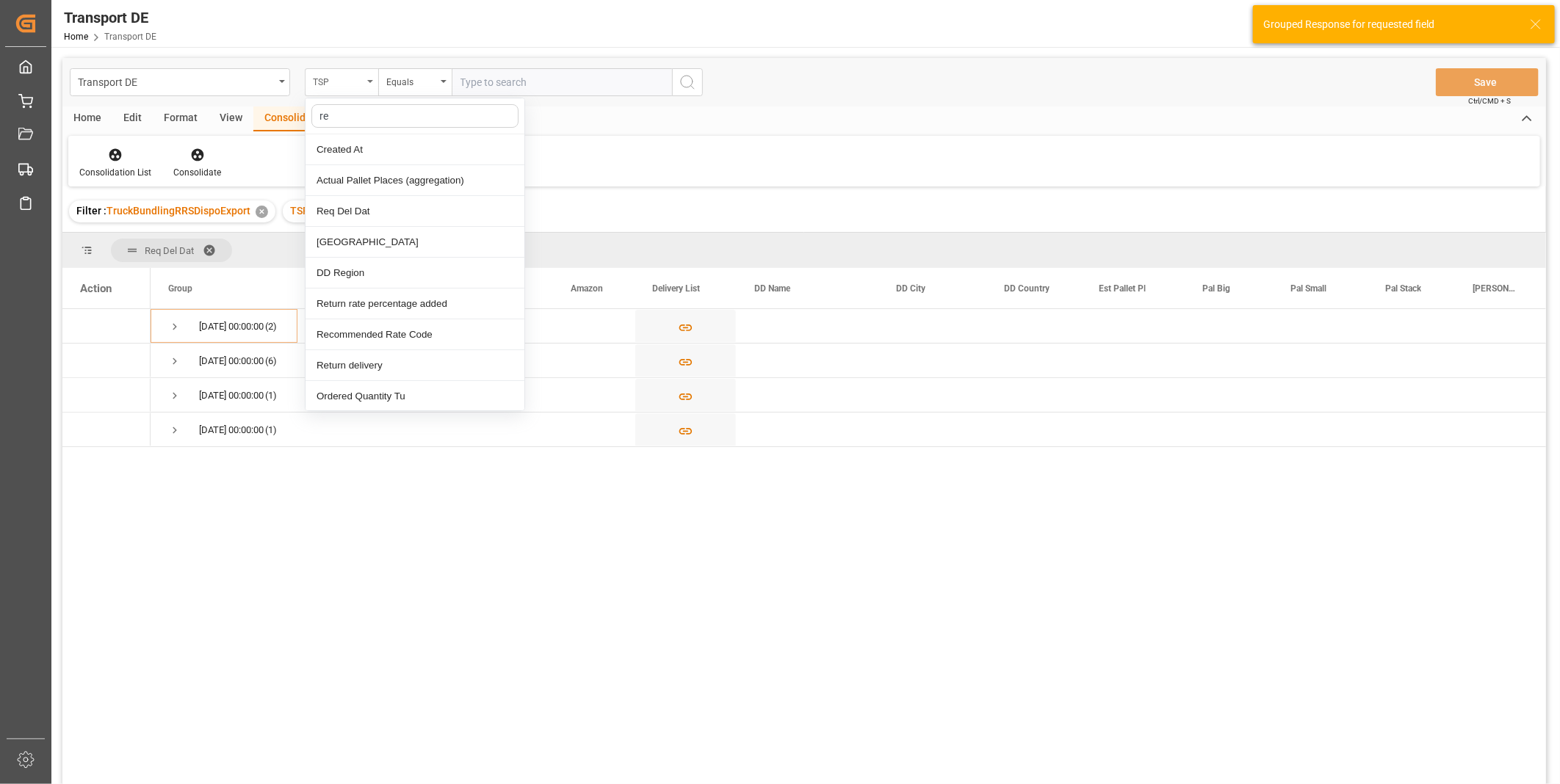
type input "req"
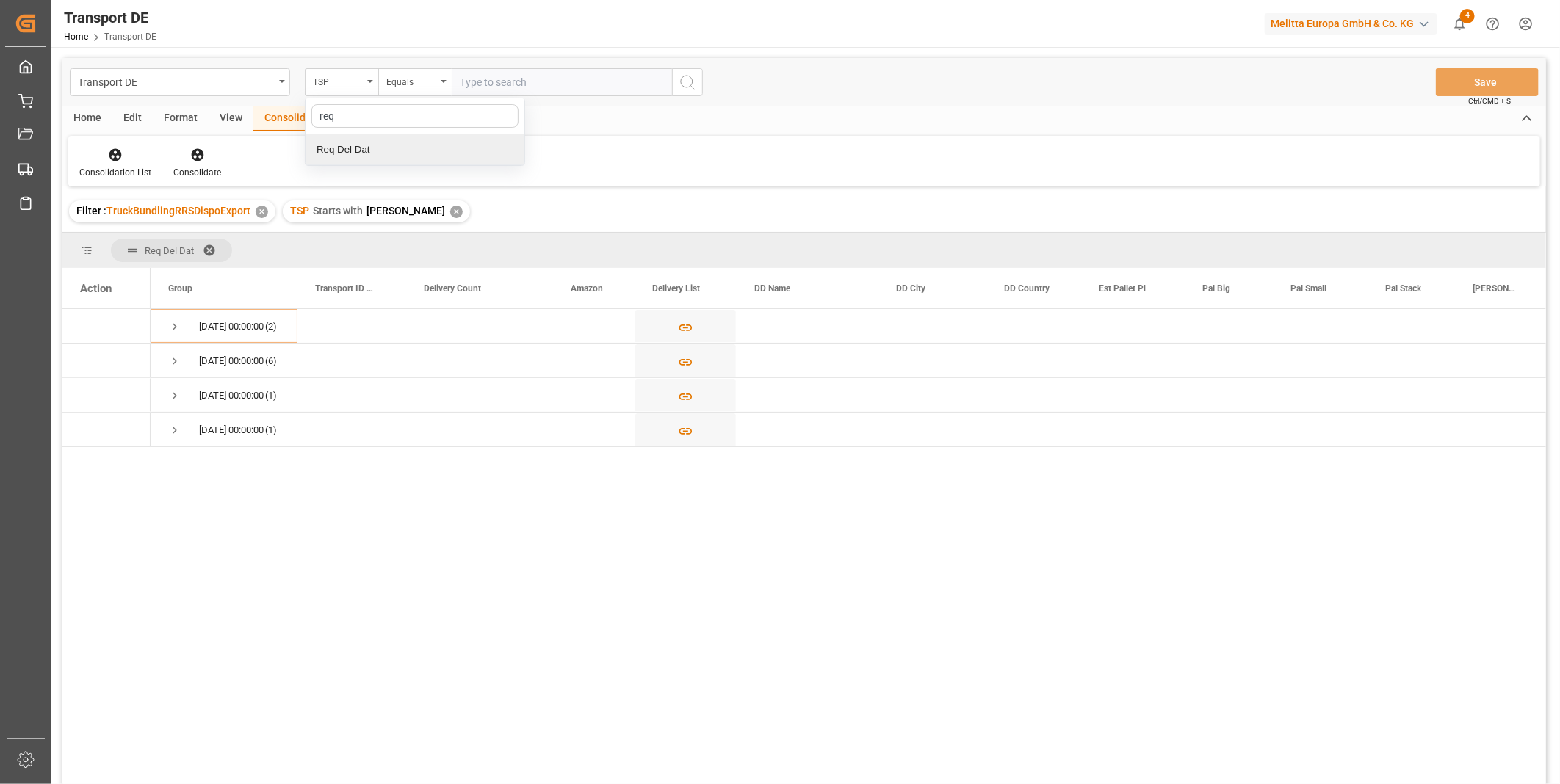
click at [360, 139] on div "Req Del Dat" at bounding box center [415, 150] width 218 height 31
click at [424, 72] on div "Equals" at bounding box center [411, 80] width 50 height 17
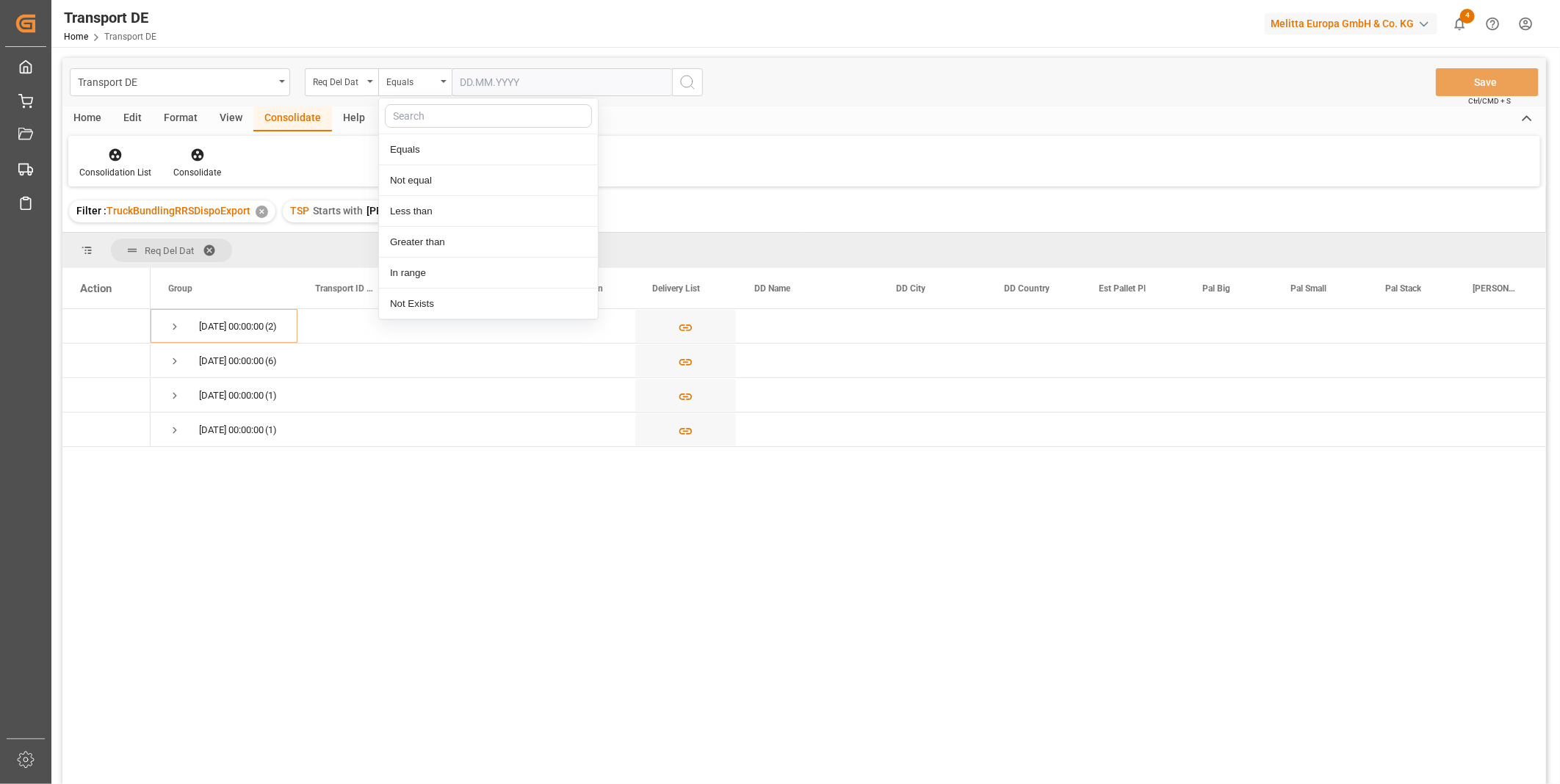
click at [555, 68] on input "text" at bounding box center [562, 81] width 220 height 28
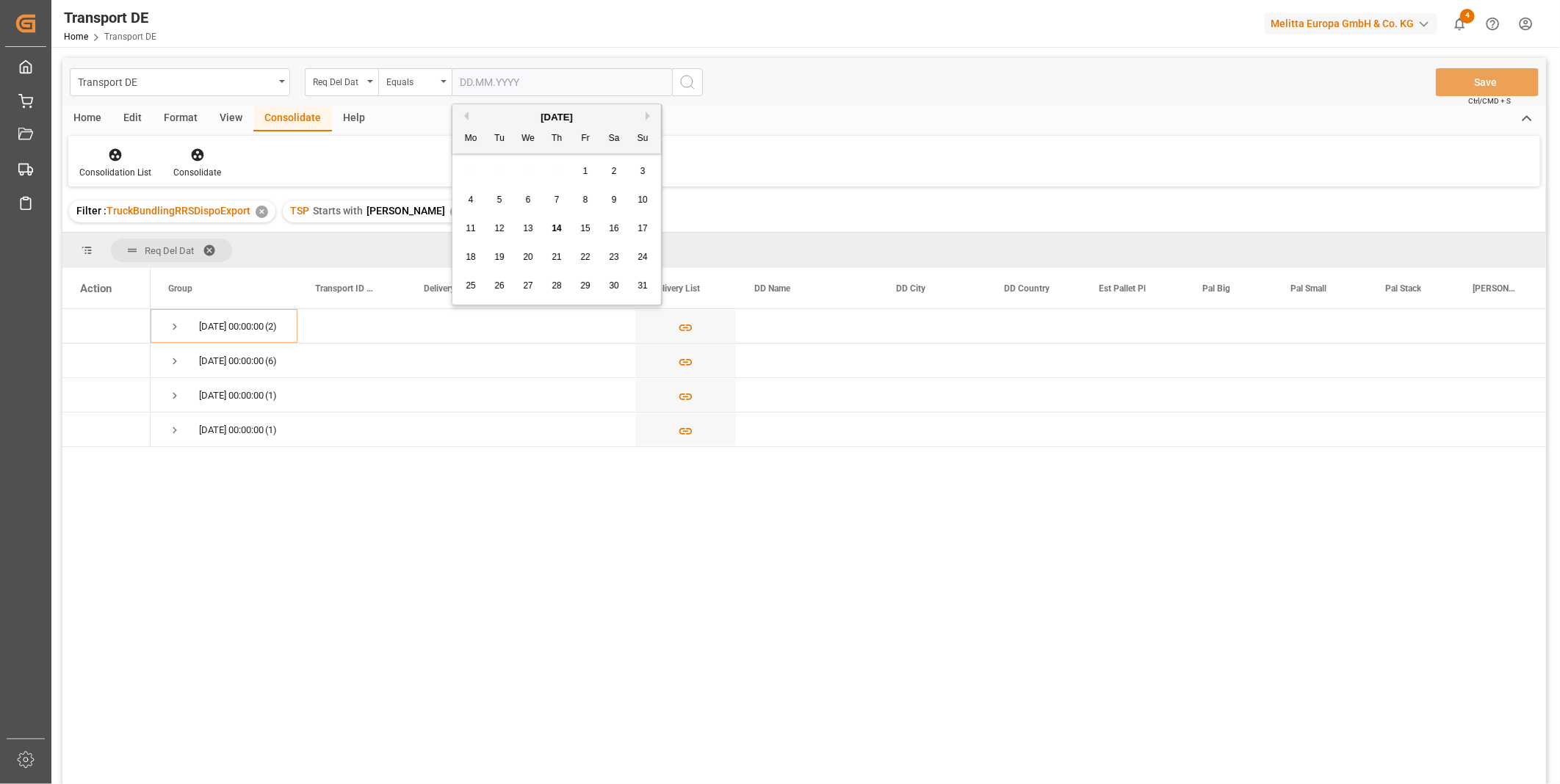
click at [470, 255] on span "18" at bounding box center [470, 256] width 9 height 10
type input "18.08.2025"
click at [98, 153] on div at bounding box center [115, 154] width 72 height 15
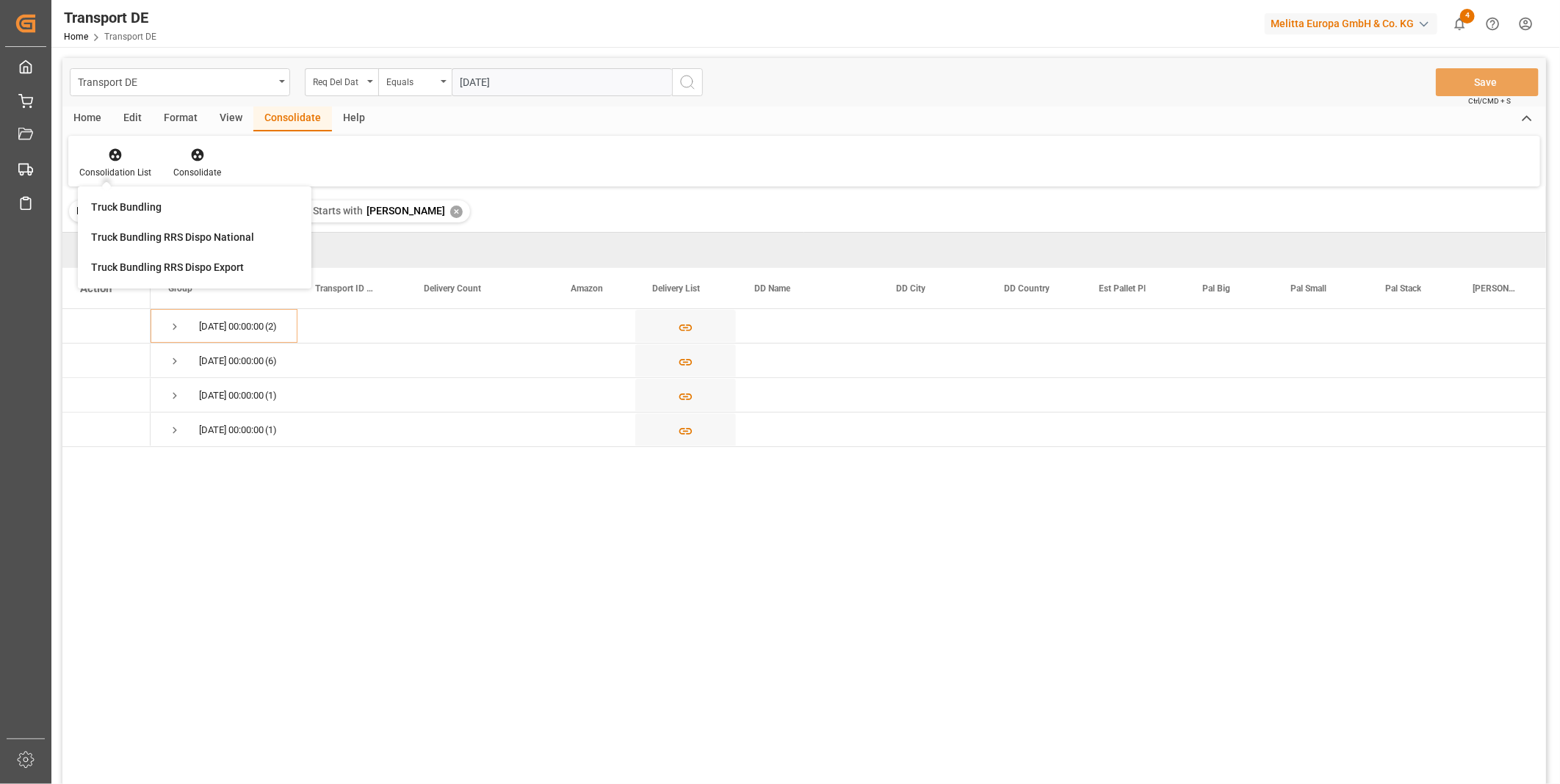
click at [696, 68] on button "search button" at bounding box center [687, 81] width 31 height 28
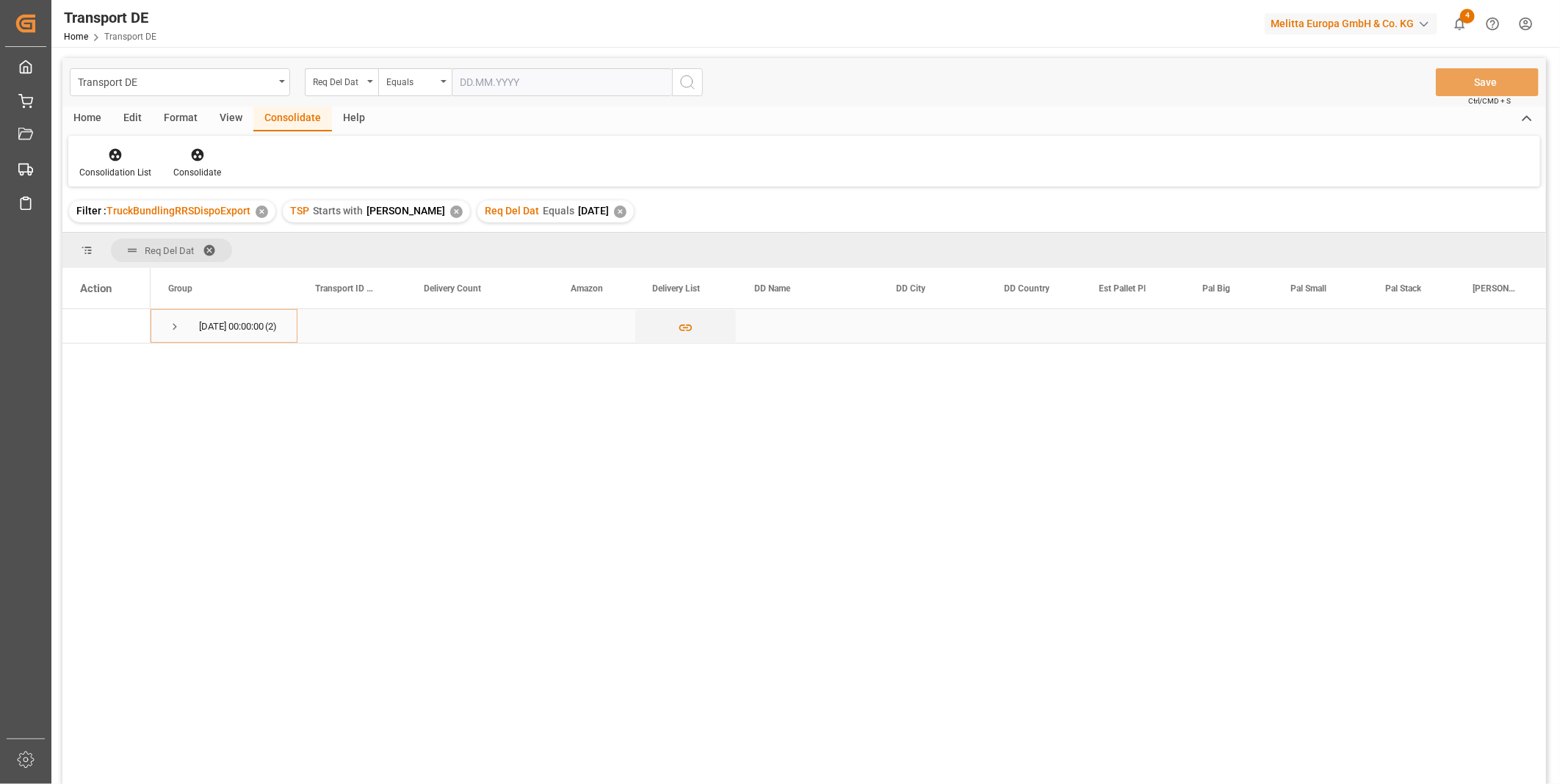
click at [176, 335] on span "Press SPACE to select this row." at bounding box center [174, 327] width 13 height 34
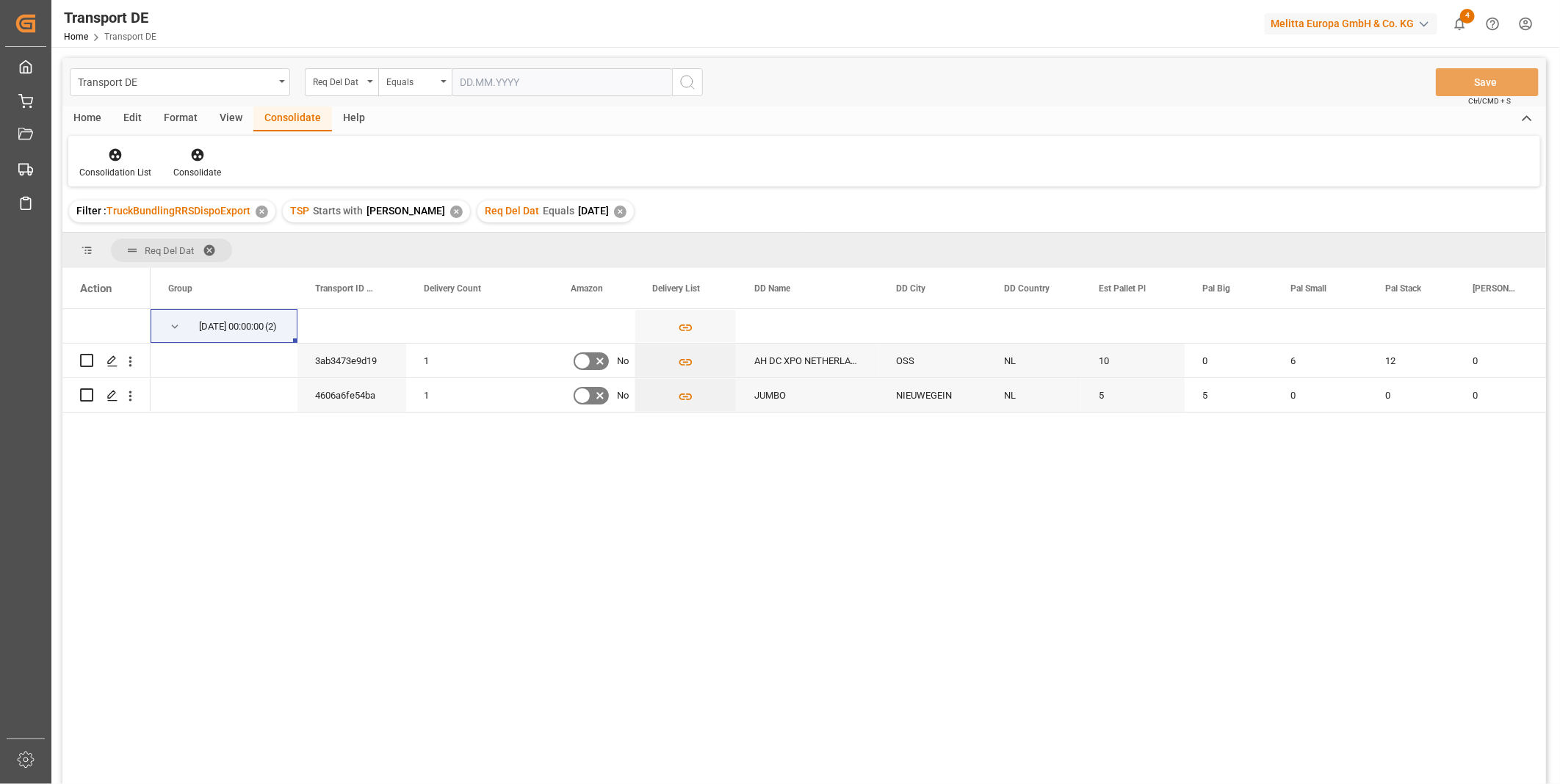
click at [97, 119] on div "Home" at bounding box center [87, 119] width 50 height 25
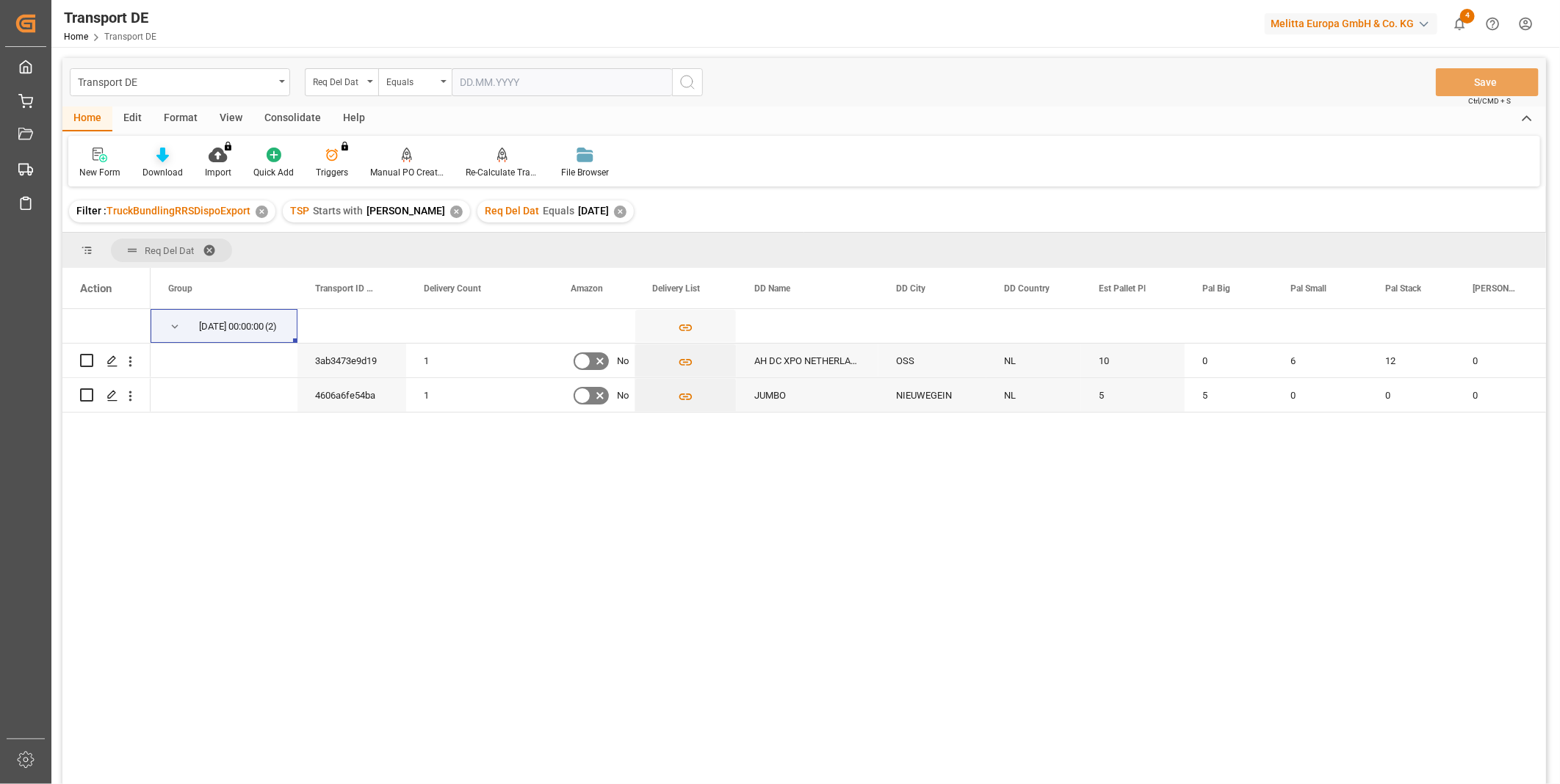
click at [169, 169] on div "Download" at bounding box center [162, 172] width 40 height 13
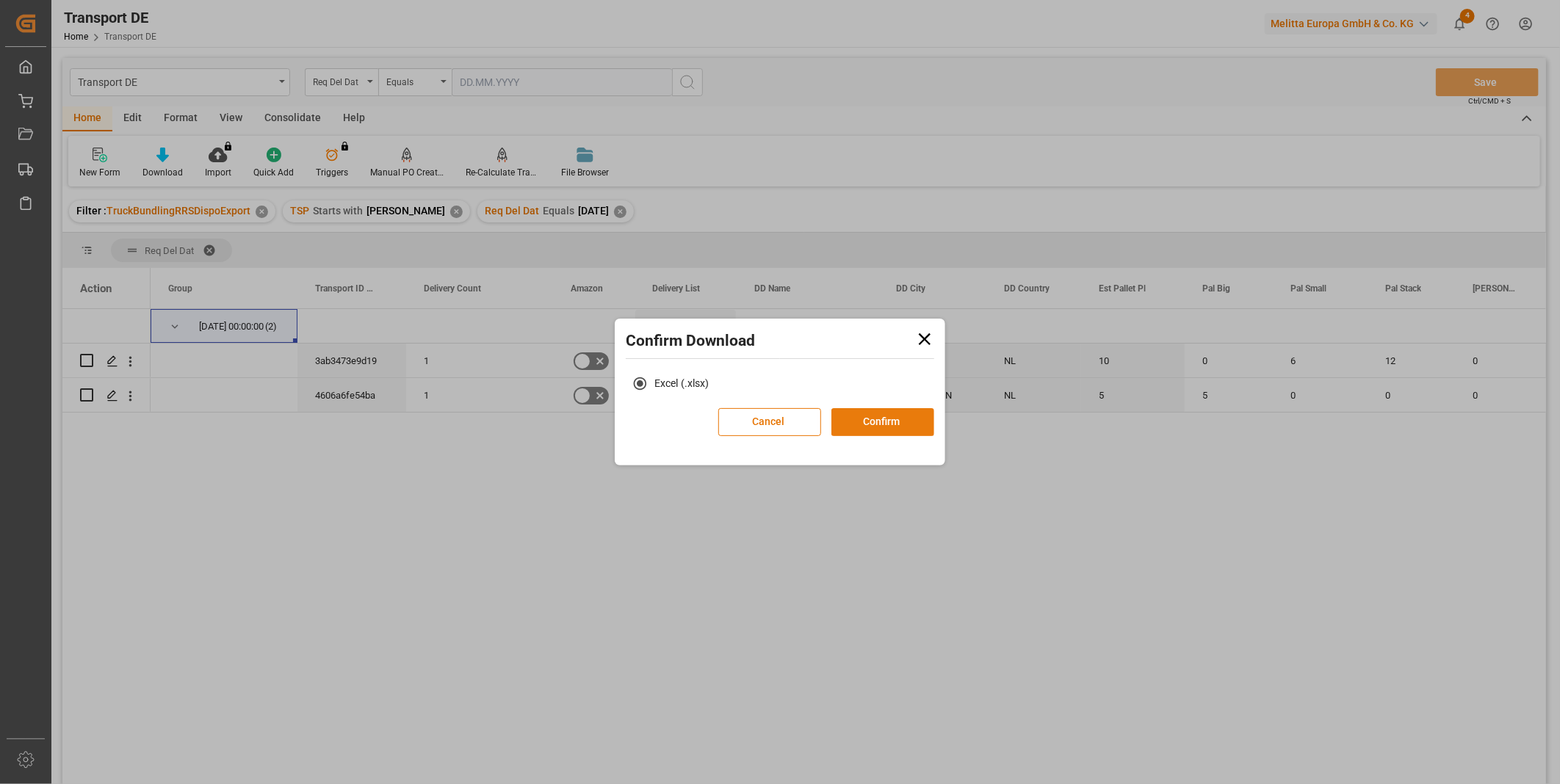
click at [864, 421] on button "Confirm" at bounding box center [882, 422] width 103 height 28
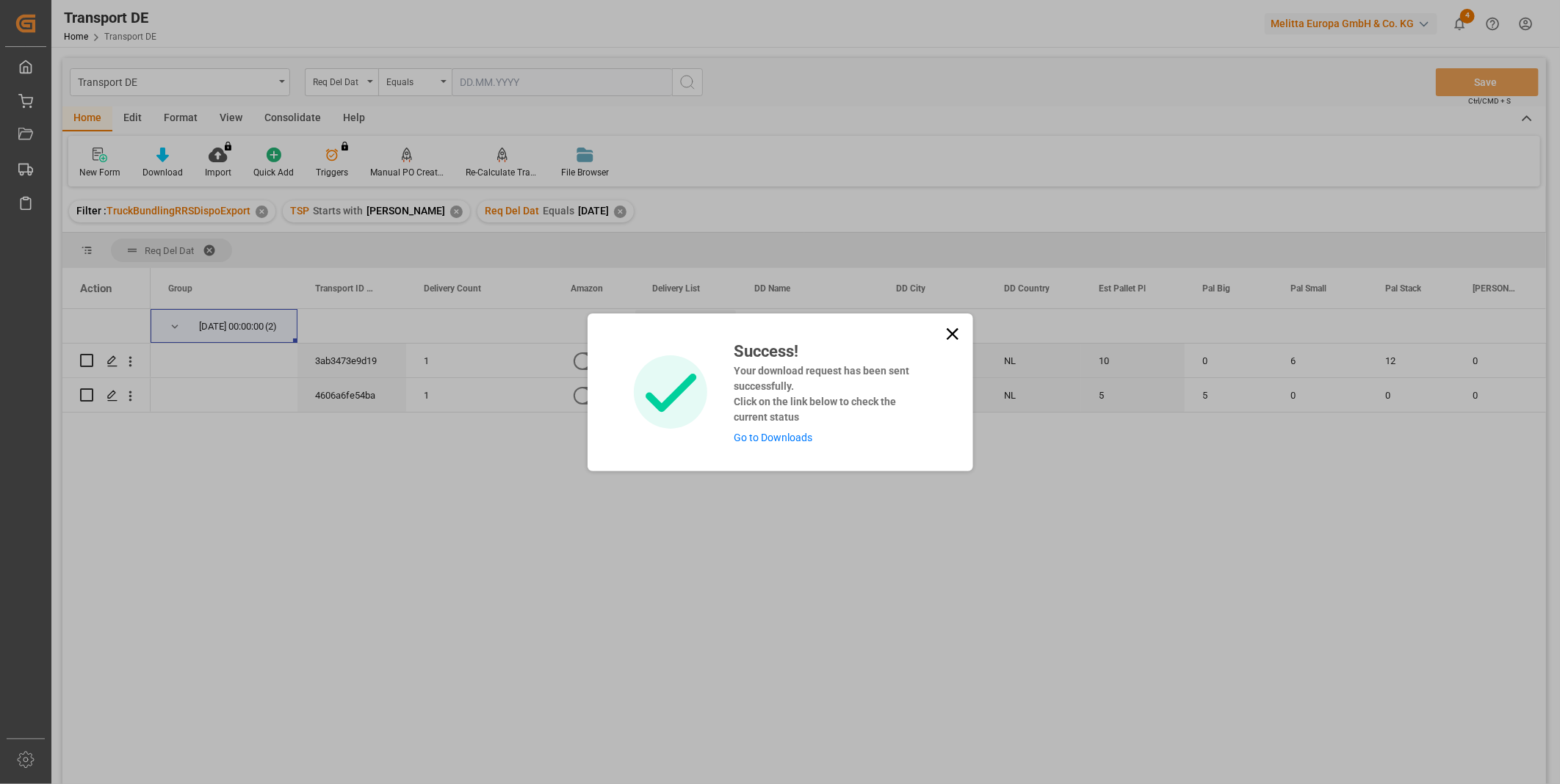
click at [958, 328] on icon at bounding box center [952, 334] width 21 height 21
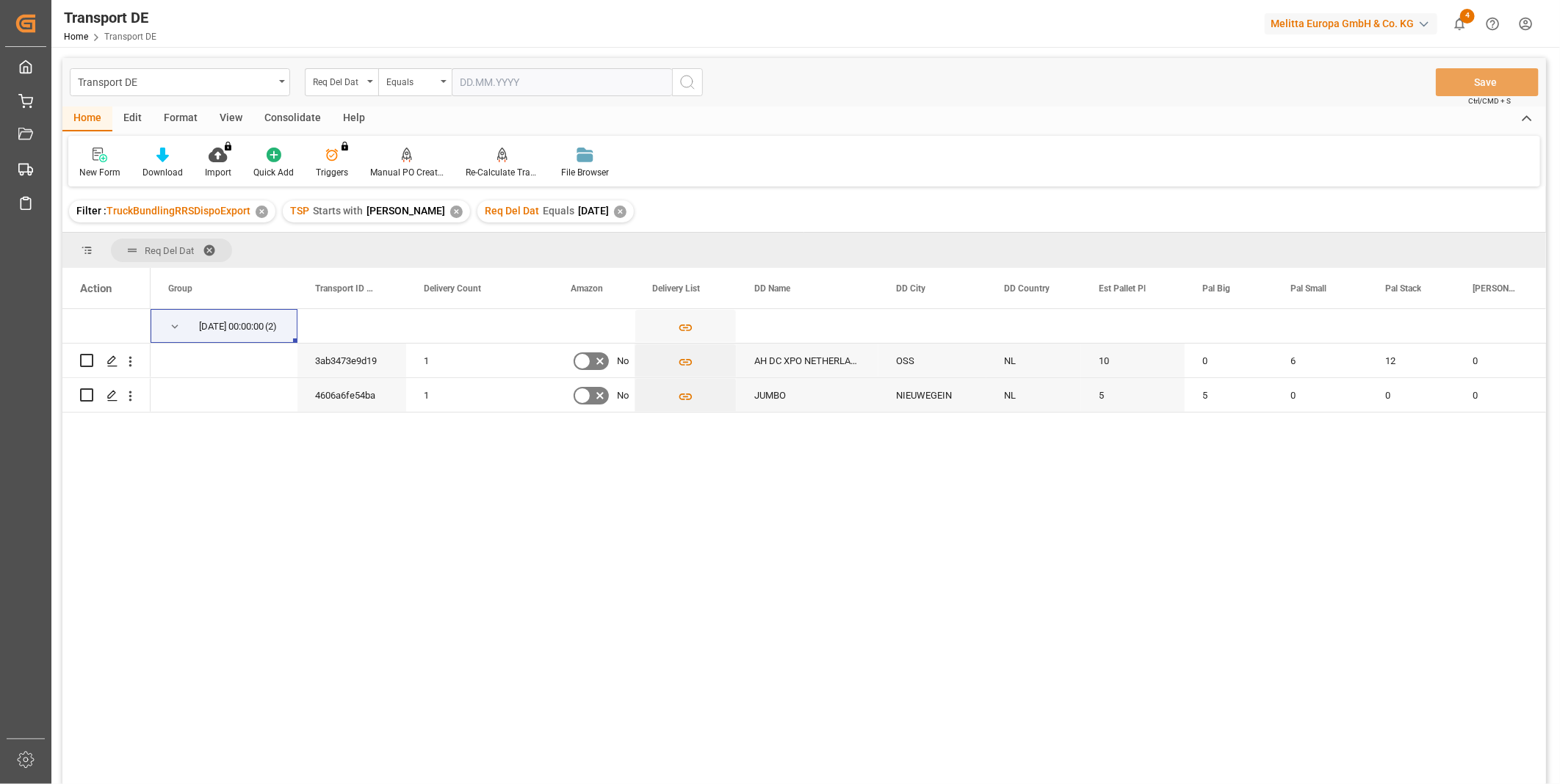
click at [279, 123] on div "Consolidate" at bounding box center [292, 119] width 78 height 25
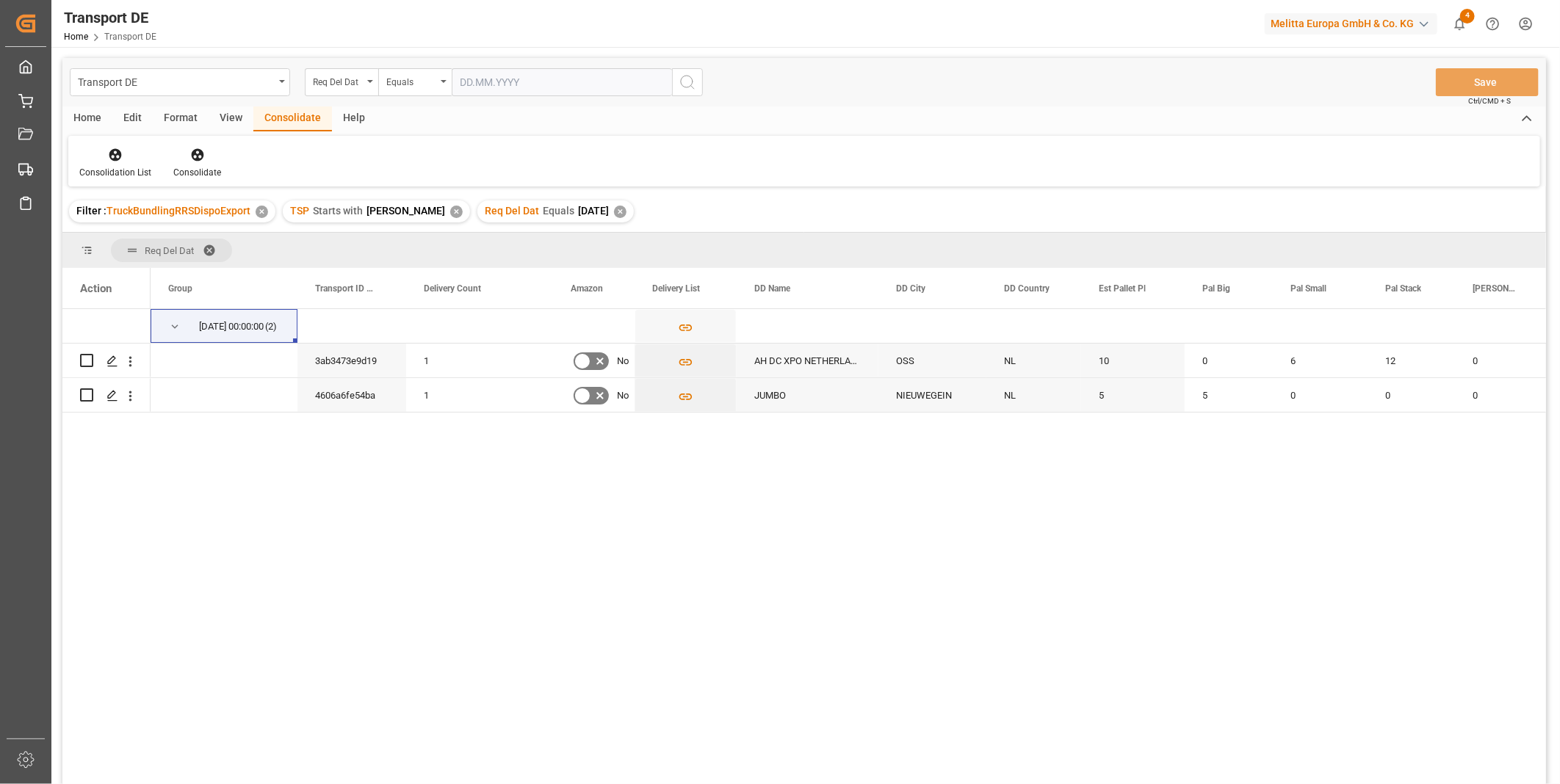
click at [614, 210] on div "✕" at bounding box center [621, 212] width 13 height 13
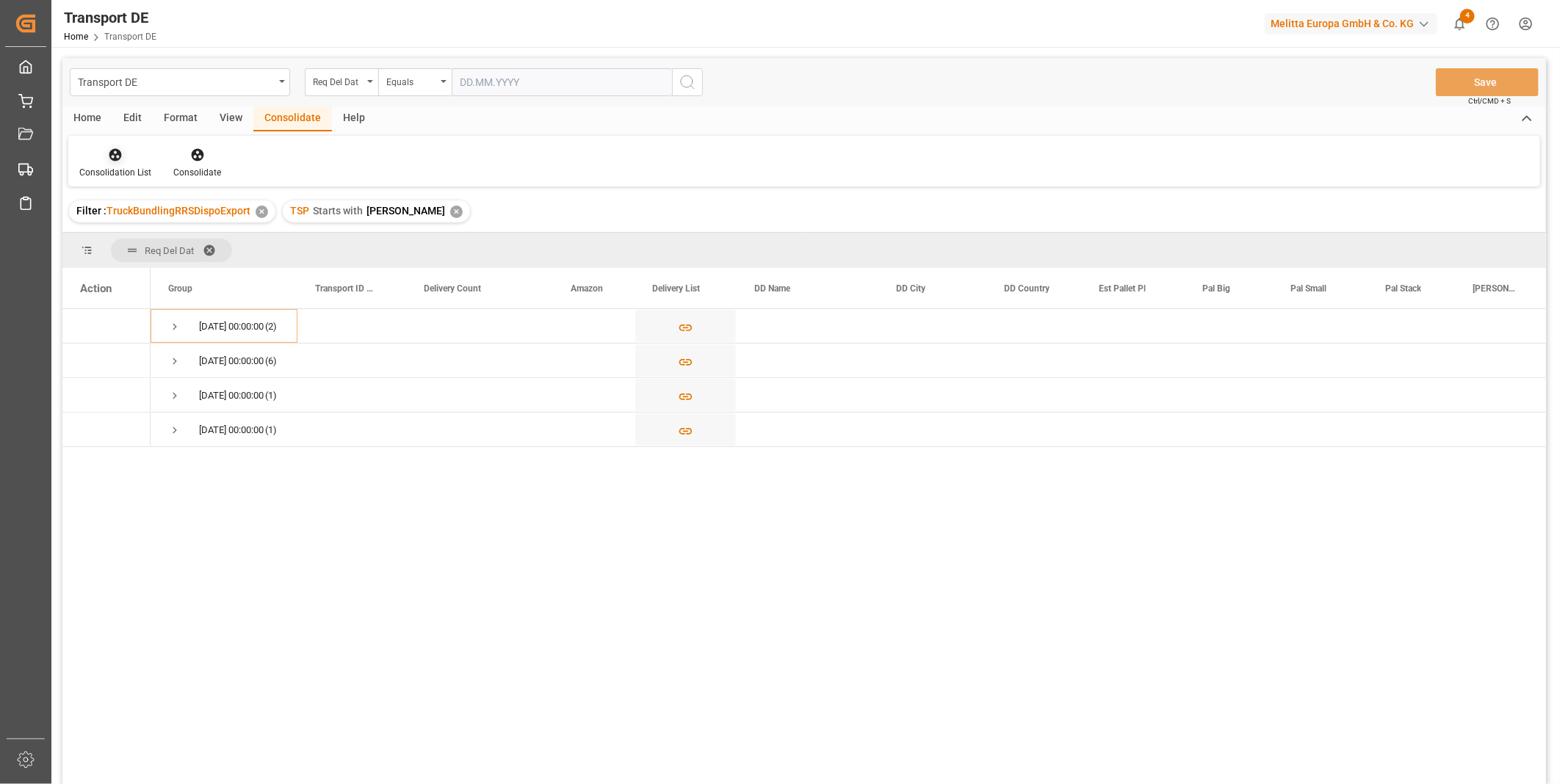
click at [108, 157] on icon at bounding box center [115, 154] width 15 height 15
click at [134, 271] on div "Transport DE Req Del Dat Equals Save Ctrl/CMD + S Home Edit Format View Consoli…" at bounding box center [804, 440] width 1483 height 765
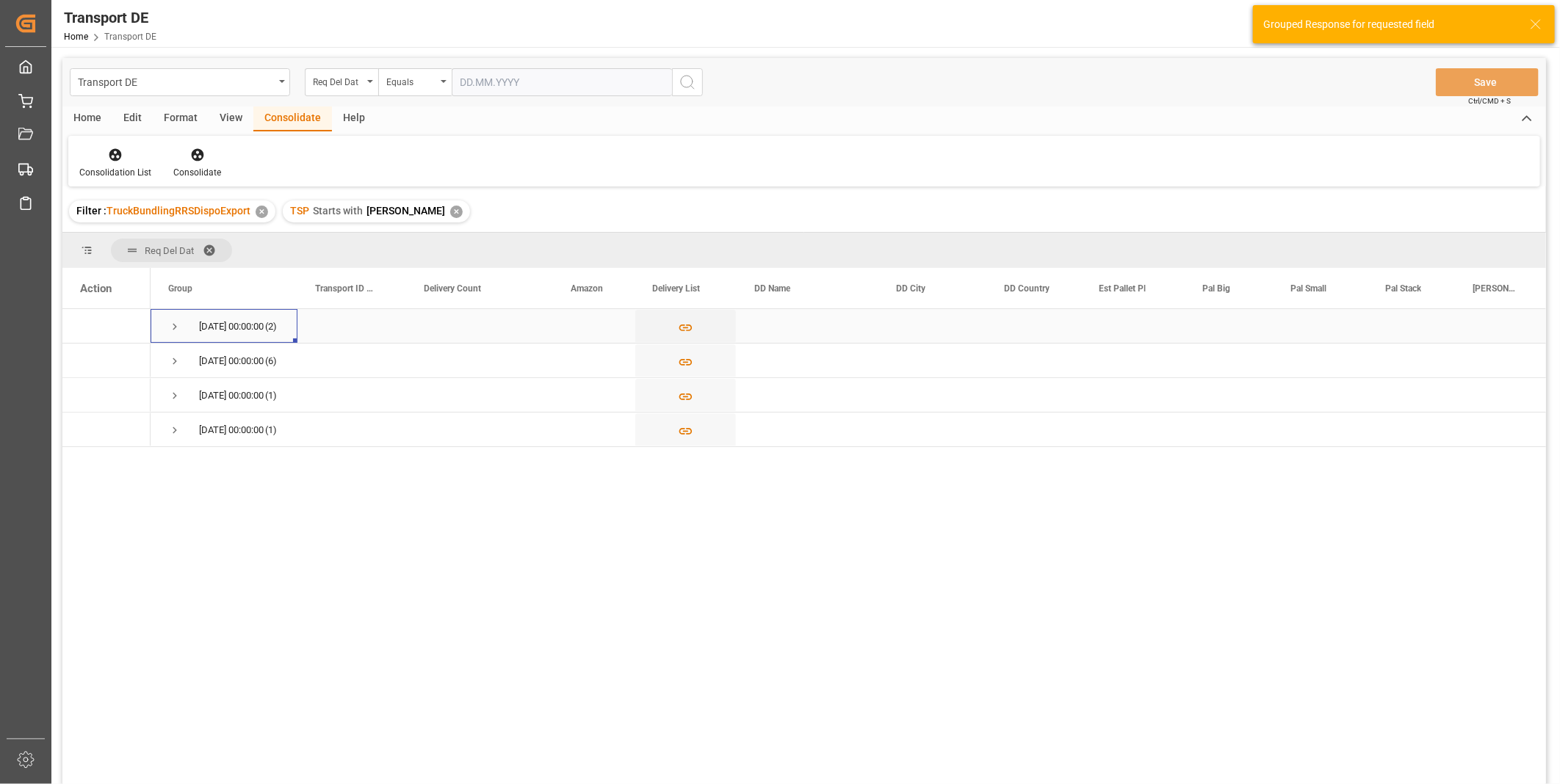
click at [173, 320] on span "Press SPACE to select this row." at bounding box center [174, 327] width 13 height 13
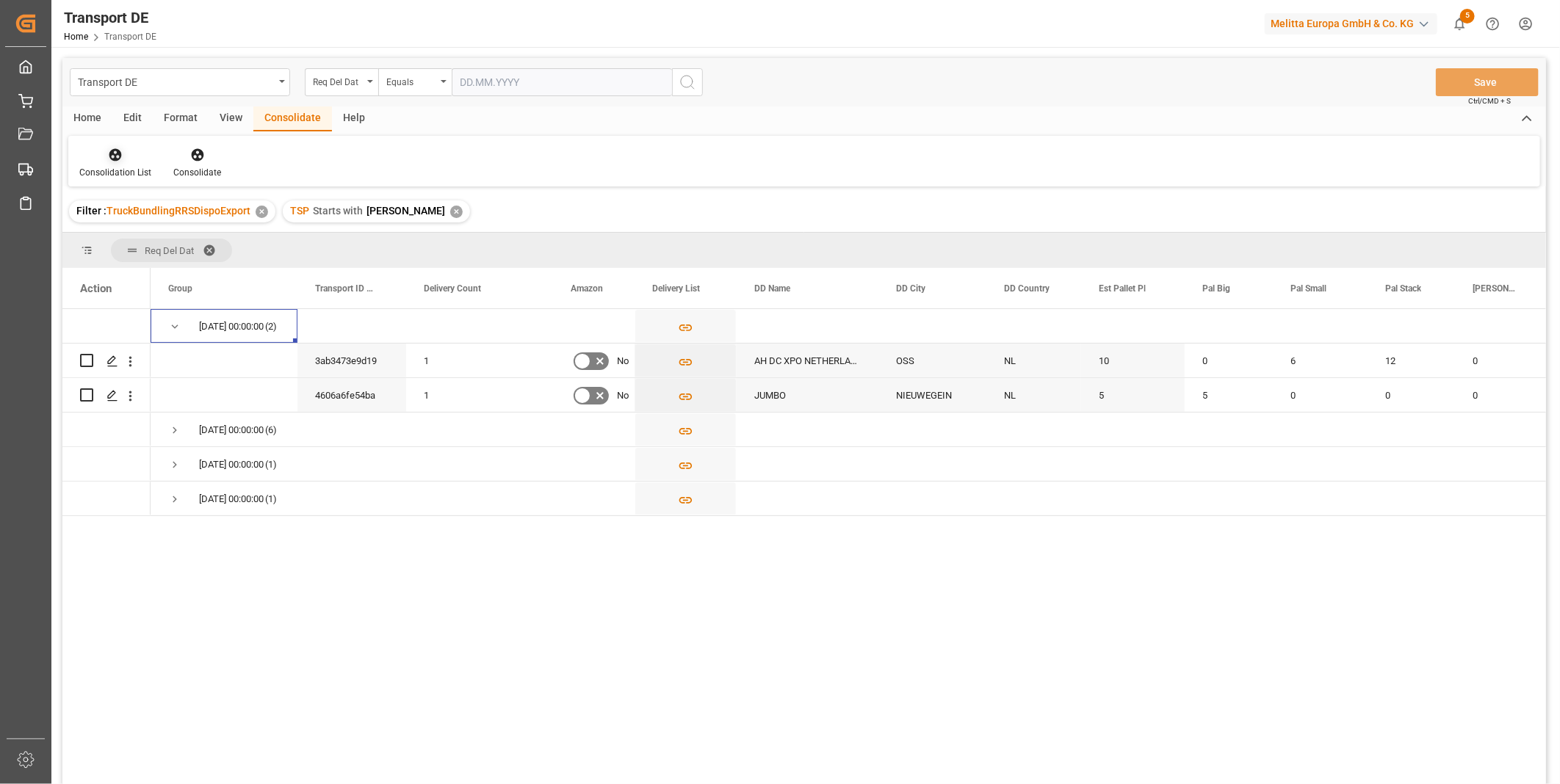
click at [122, 171] on div "Consolidation List" at bounding box center [115, 172] width 72 height 13
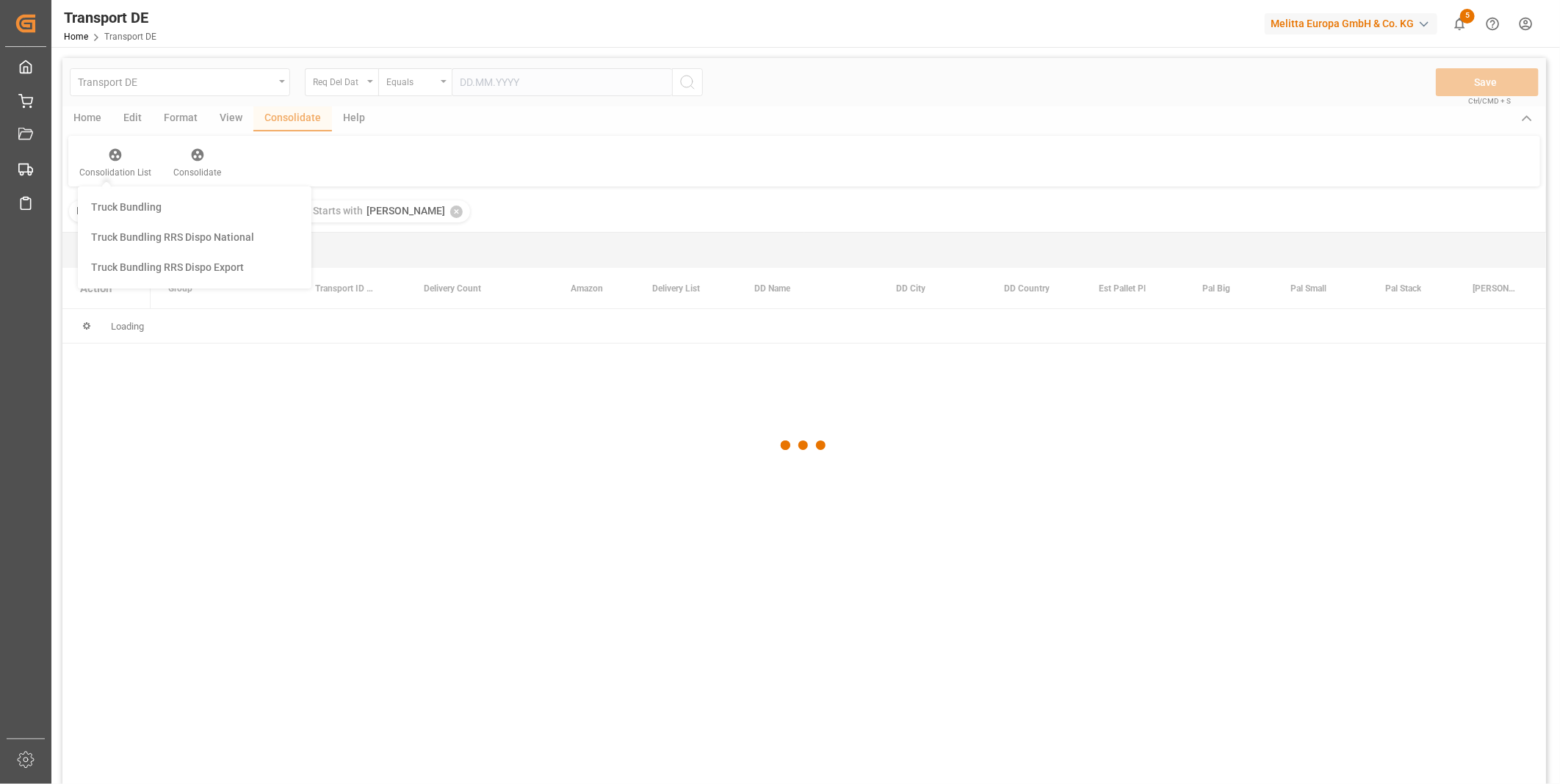
click at [165, 276] on div "Transport DE Req Del Dat Equals Save Ctrl/CMD + S Home Edit Format View Consoli…" at bounding box center [804, 440] width 1483 height 765
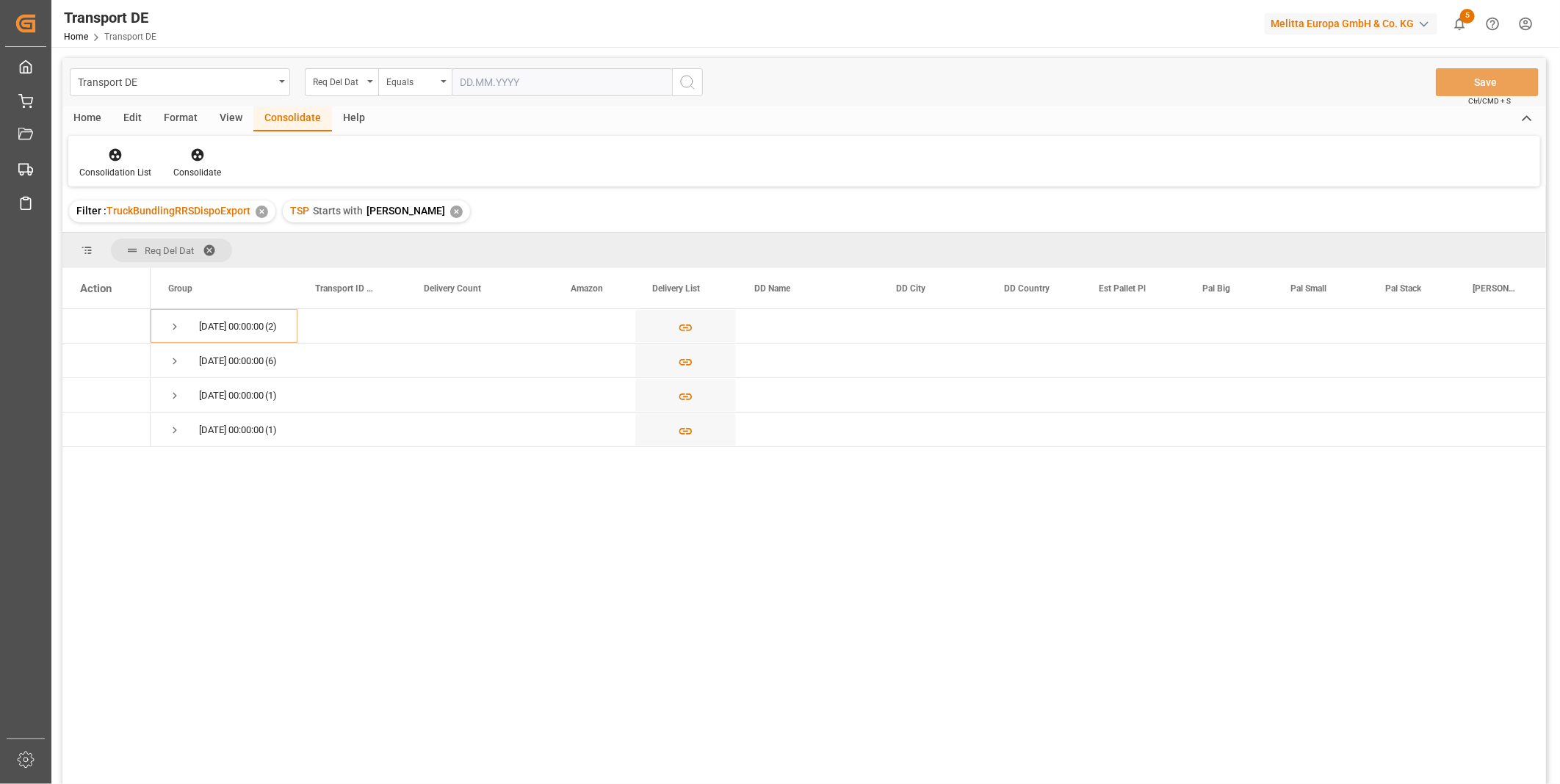
click at [122, 181] on div "Consolidation List Consolidate" at bounding box center [803, 161] width 1471 height 51
click at [120, 148] on icon at bounding box center [115, 154] width 15 height 15
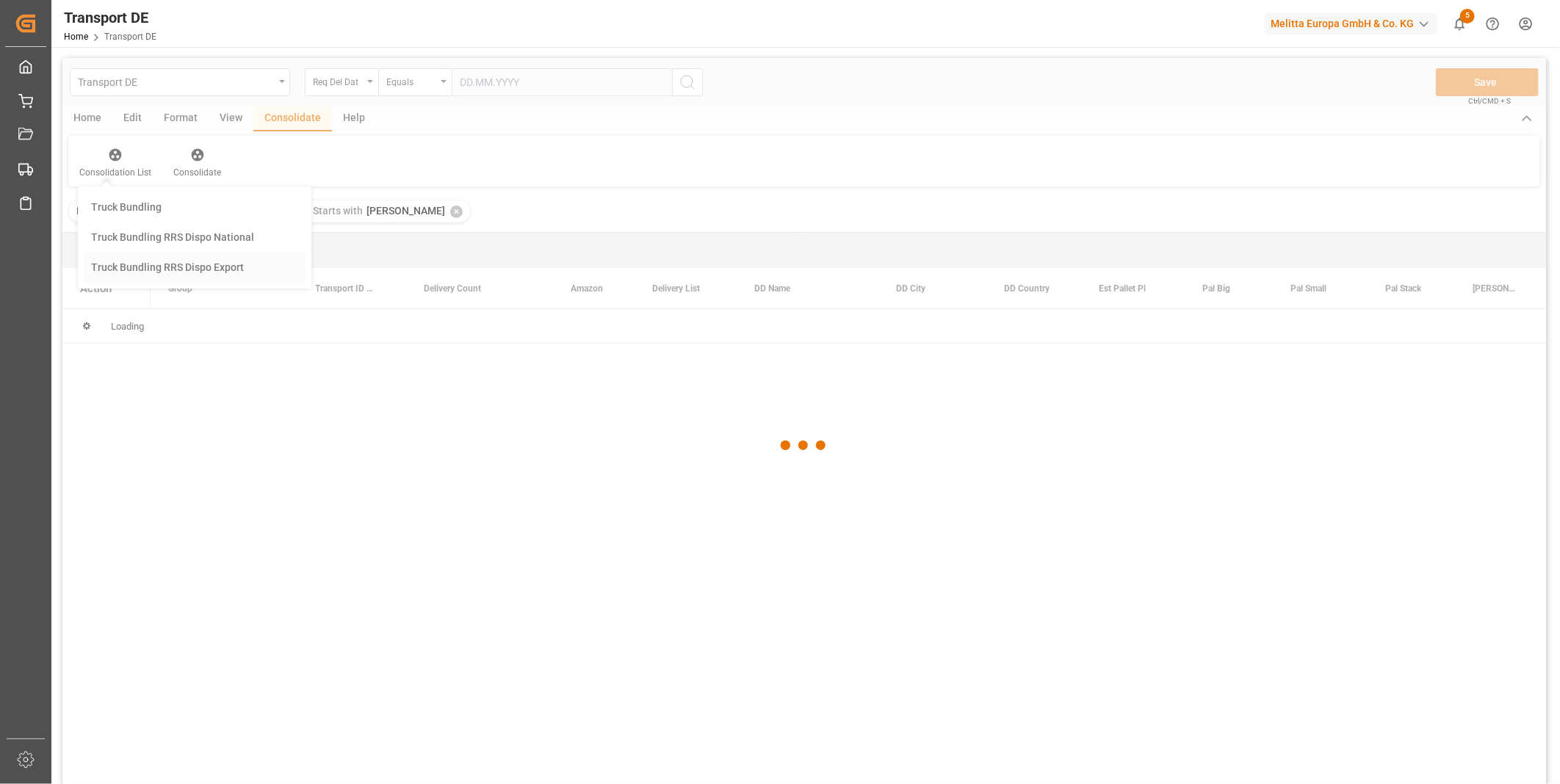
click at [216, 262] on div "Transport DE Req Del Dat Equals Save Ctrl/CMD + S Home Edit Format View Consoli…" at bounding box center [804, 440] width 1483 height 765
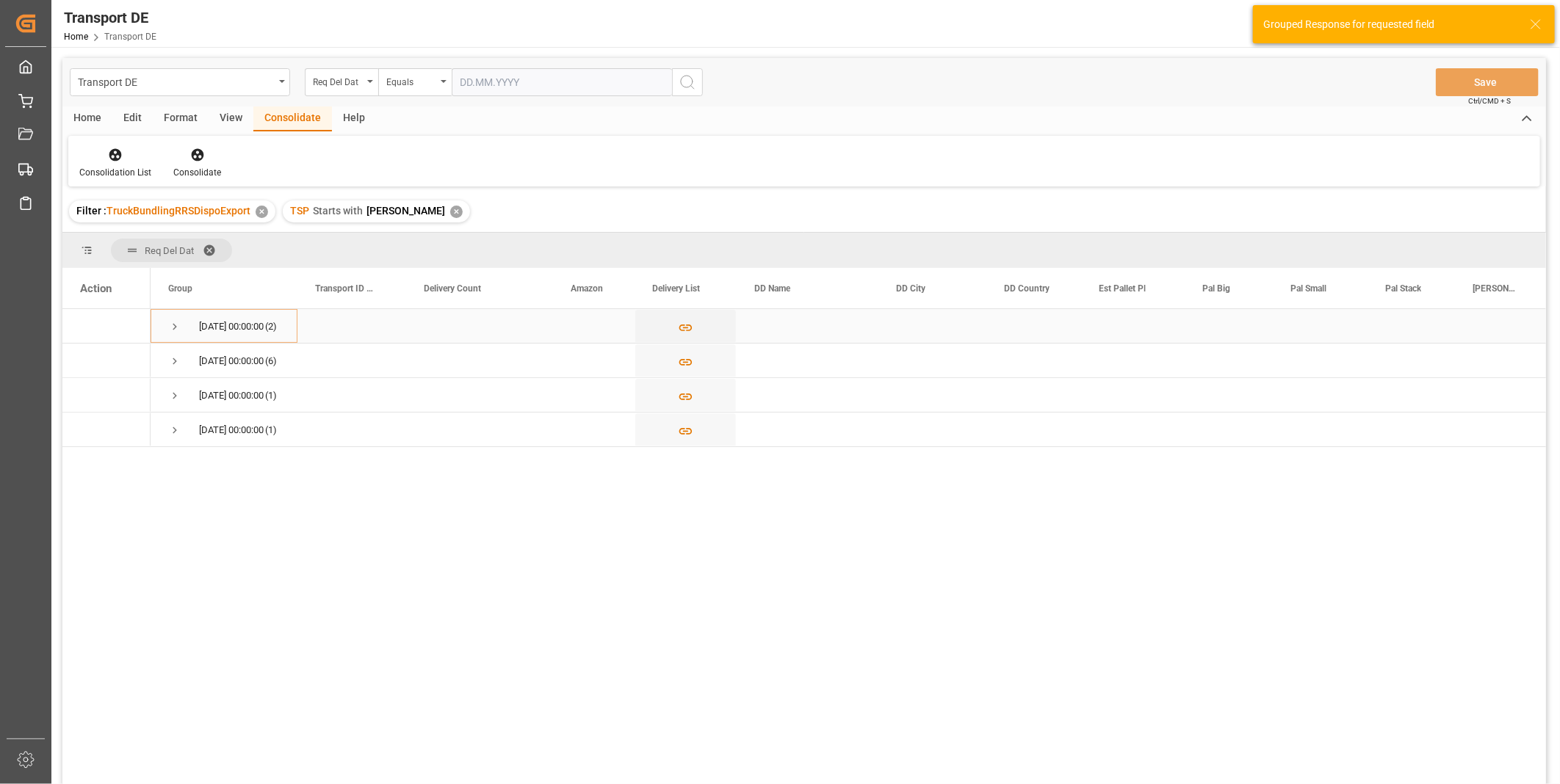
click at [175, 320] on span "Press SPACE to select this row." at bounding box center [174, 327] width 13 height 13
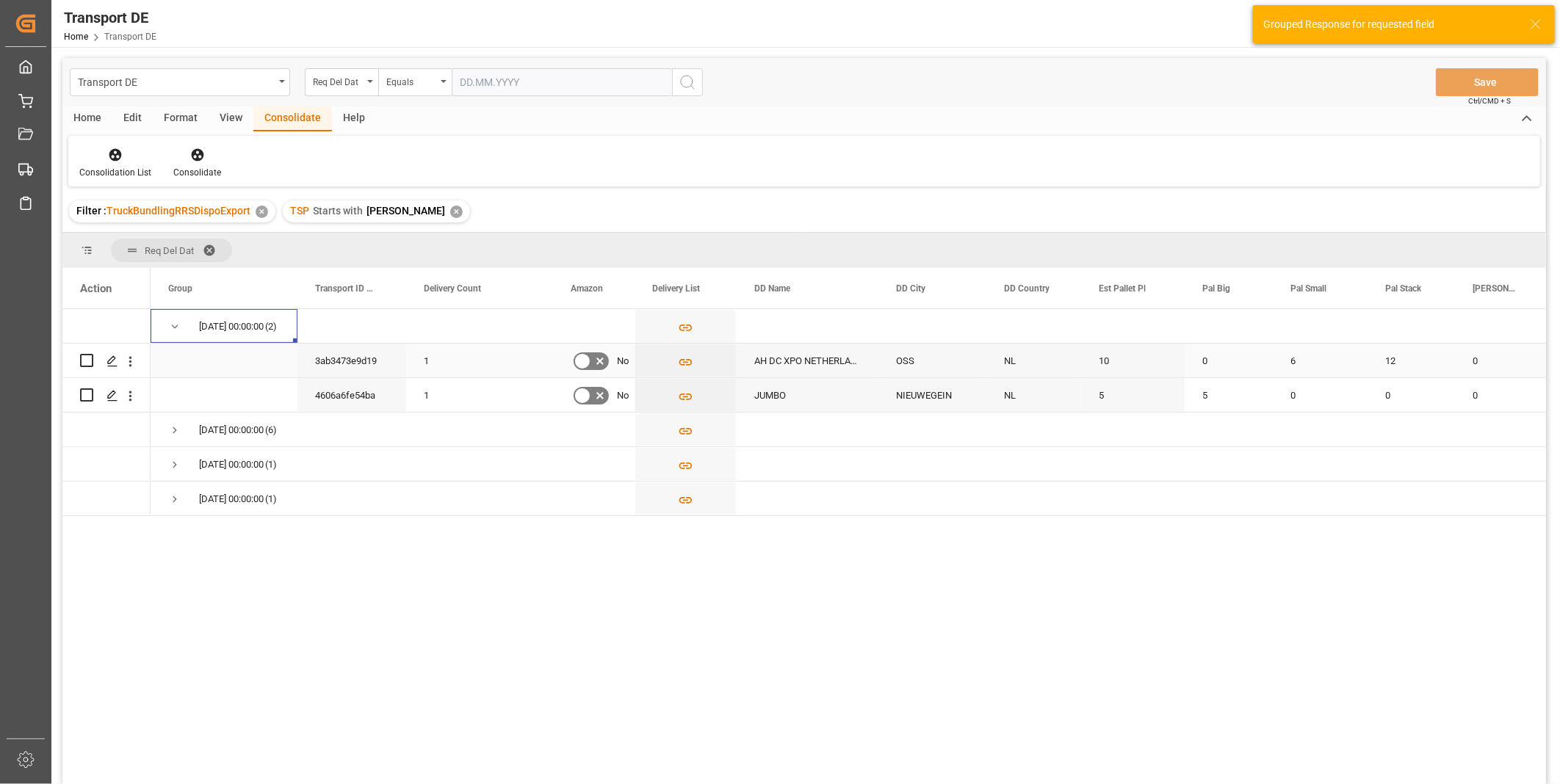
click at [90, 358] on input "Press Space to toggle row selection (unchecked)" at bounding box center [86, 360] width 13 height 13
checkbox input "true"
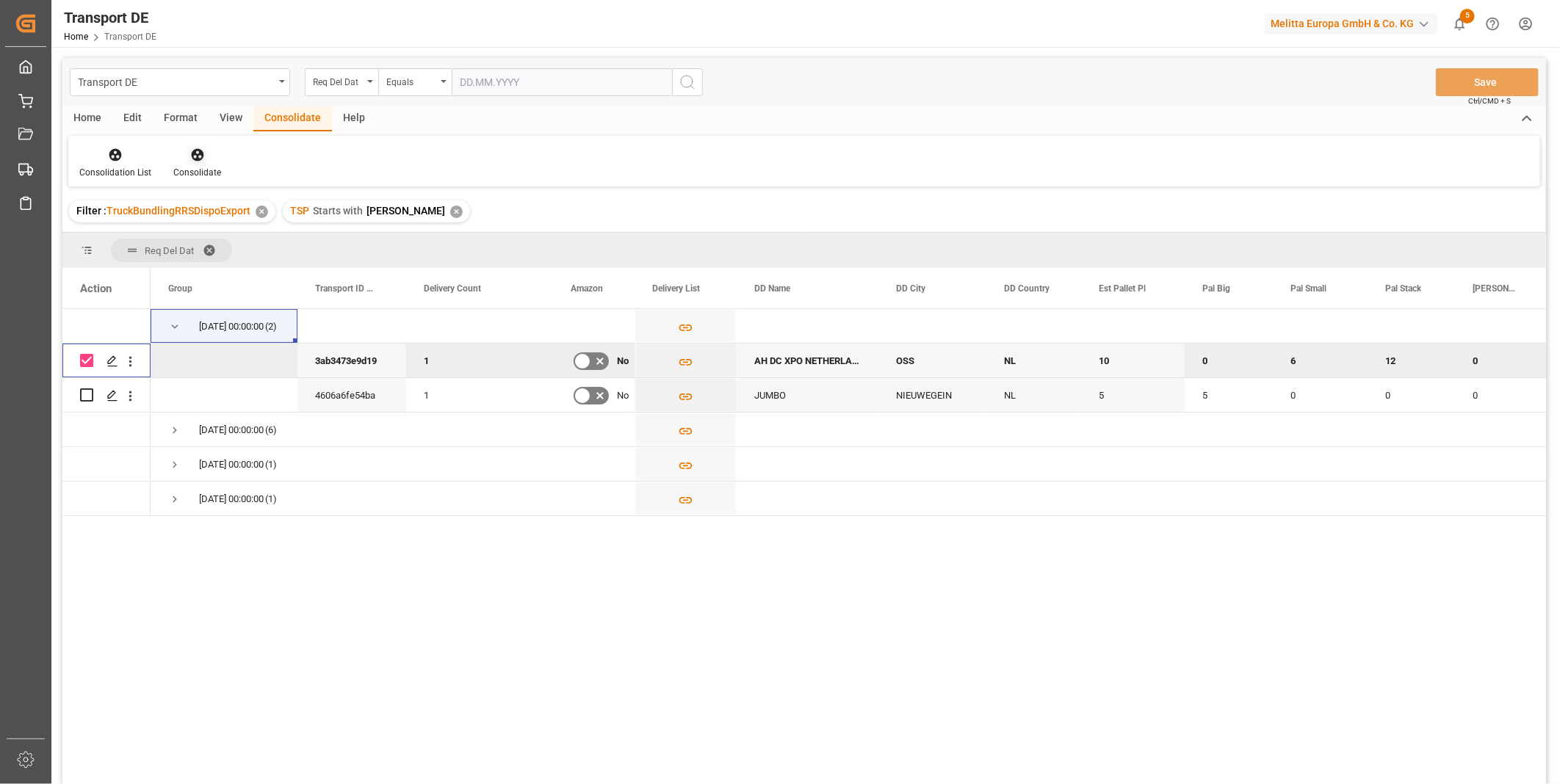
click at [198, 175] on div "Consolidate" at bounding box center [197, 172] width 47 height 13
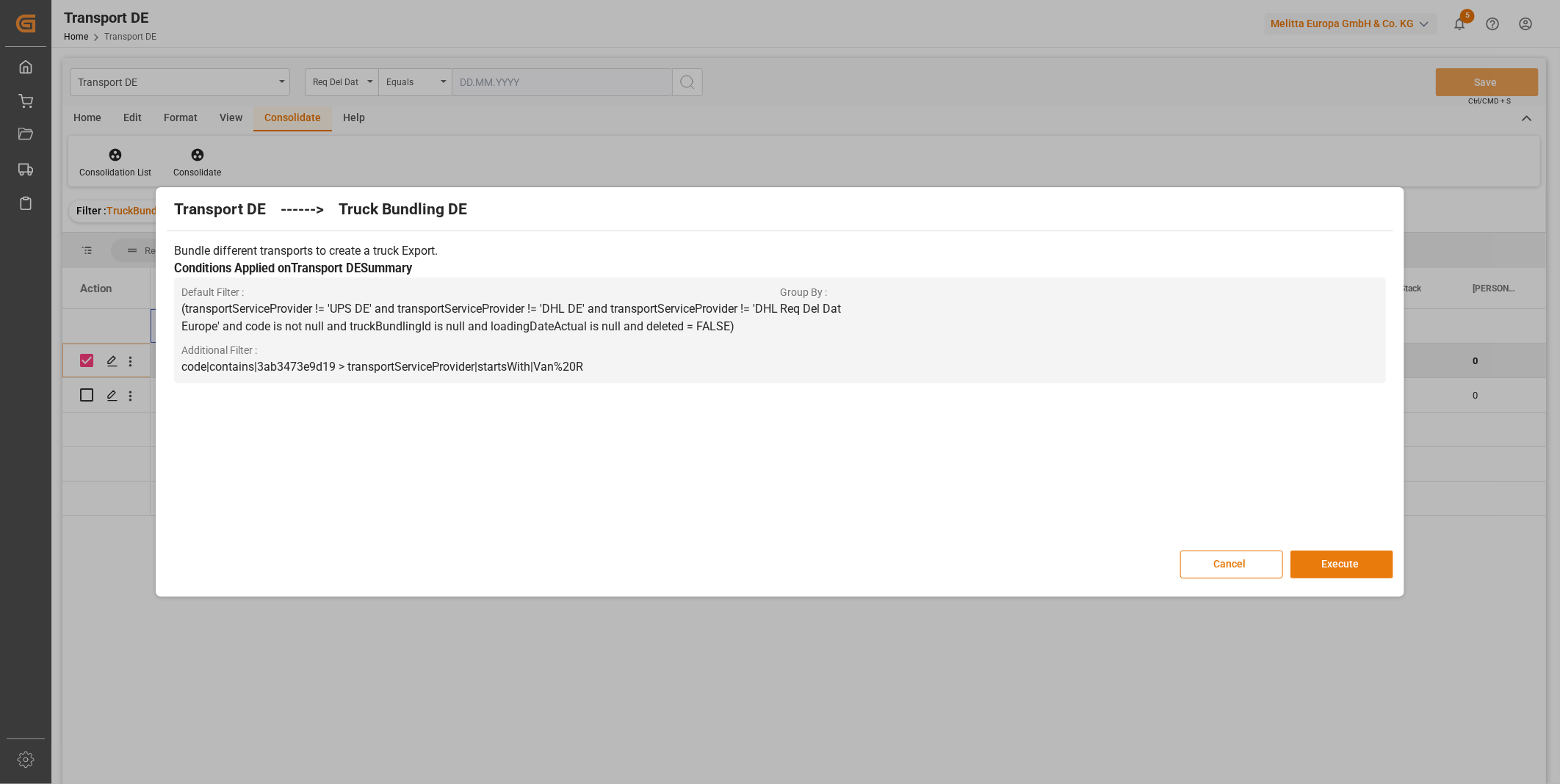
click at [1324, 563] on button "Execute" at bounding box center [1342, 564] width 103 height 28
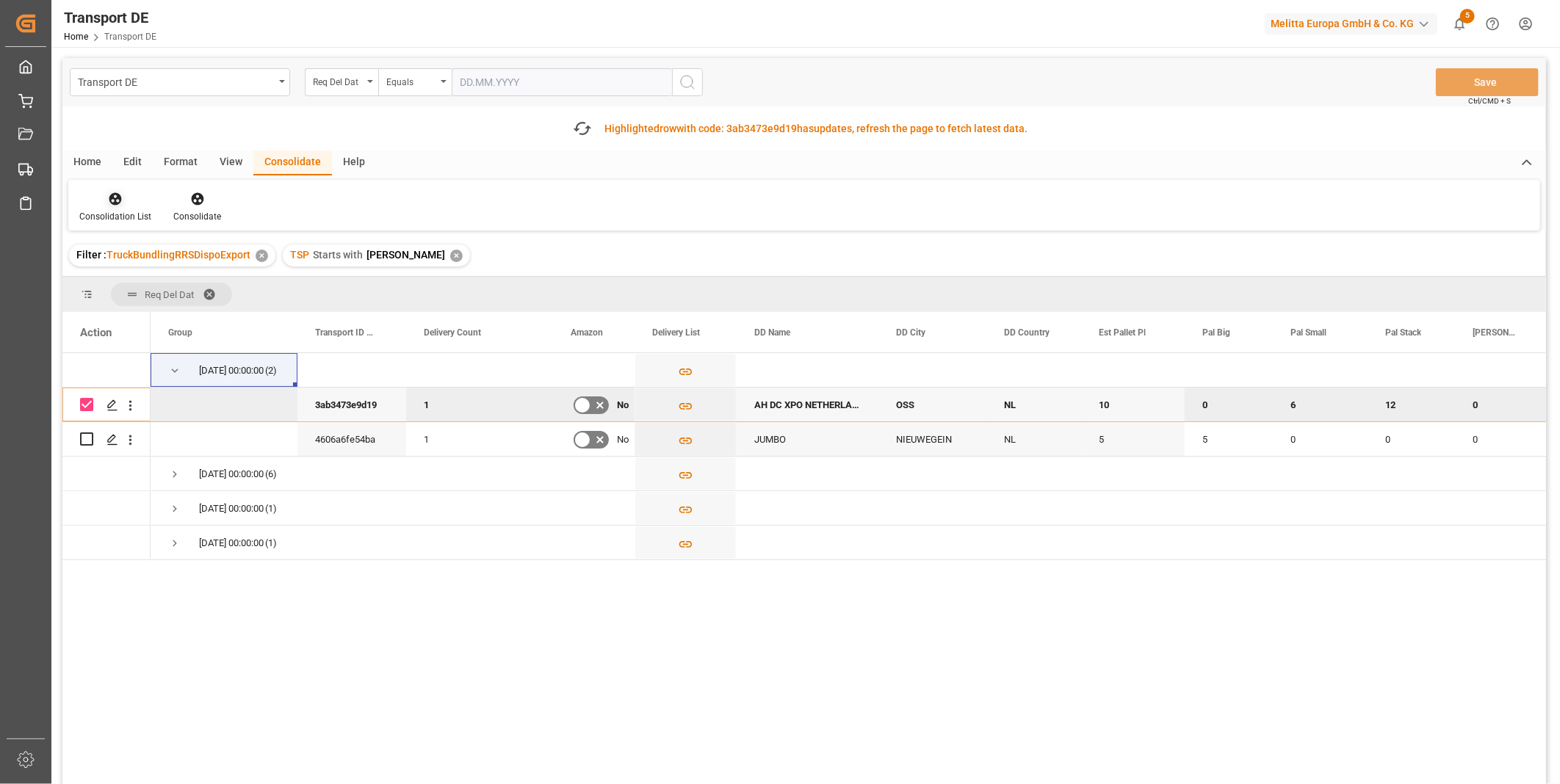
click at [105, 218] on div "Consolidation List" at bounding box center [115, 216] width 72 height 13
click at [147, 304] on div "Transport DE Req Del Dat Equals Save Ctrl/CMD + S Fetch latest updates Highligh…" at bounding box center [804, 462] width 1483 height 809
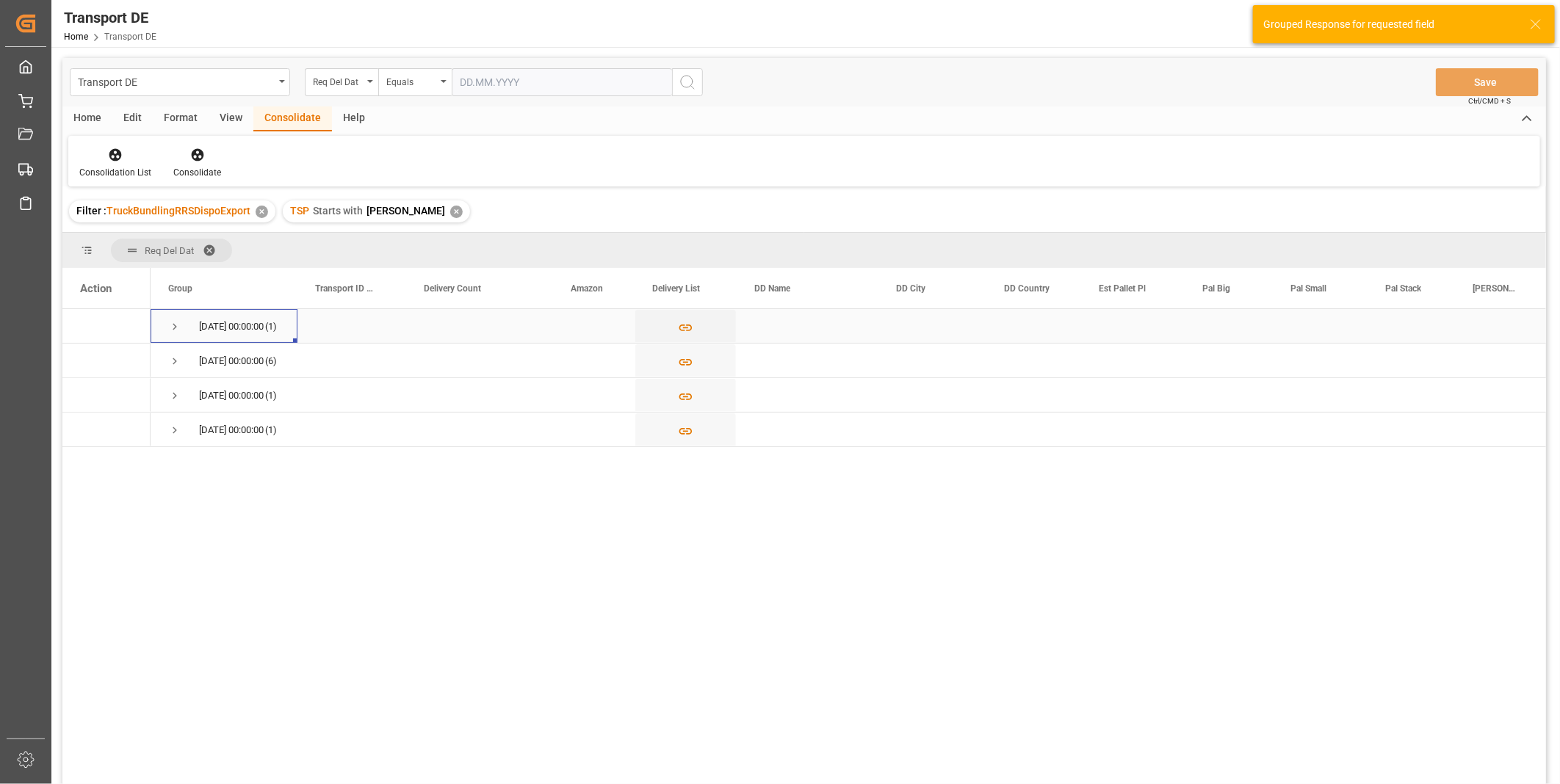
click at [172, 330] on span "Press SPACE to select this row." at bounding box center [174, 327] width 13 height 13
click at [89, 362] on input "Press Space to toggle row selection (unchecked)" at bounding box center [86, 360] width 13 height 13
checkbox input "true"
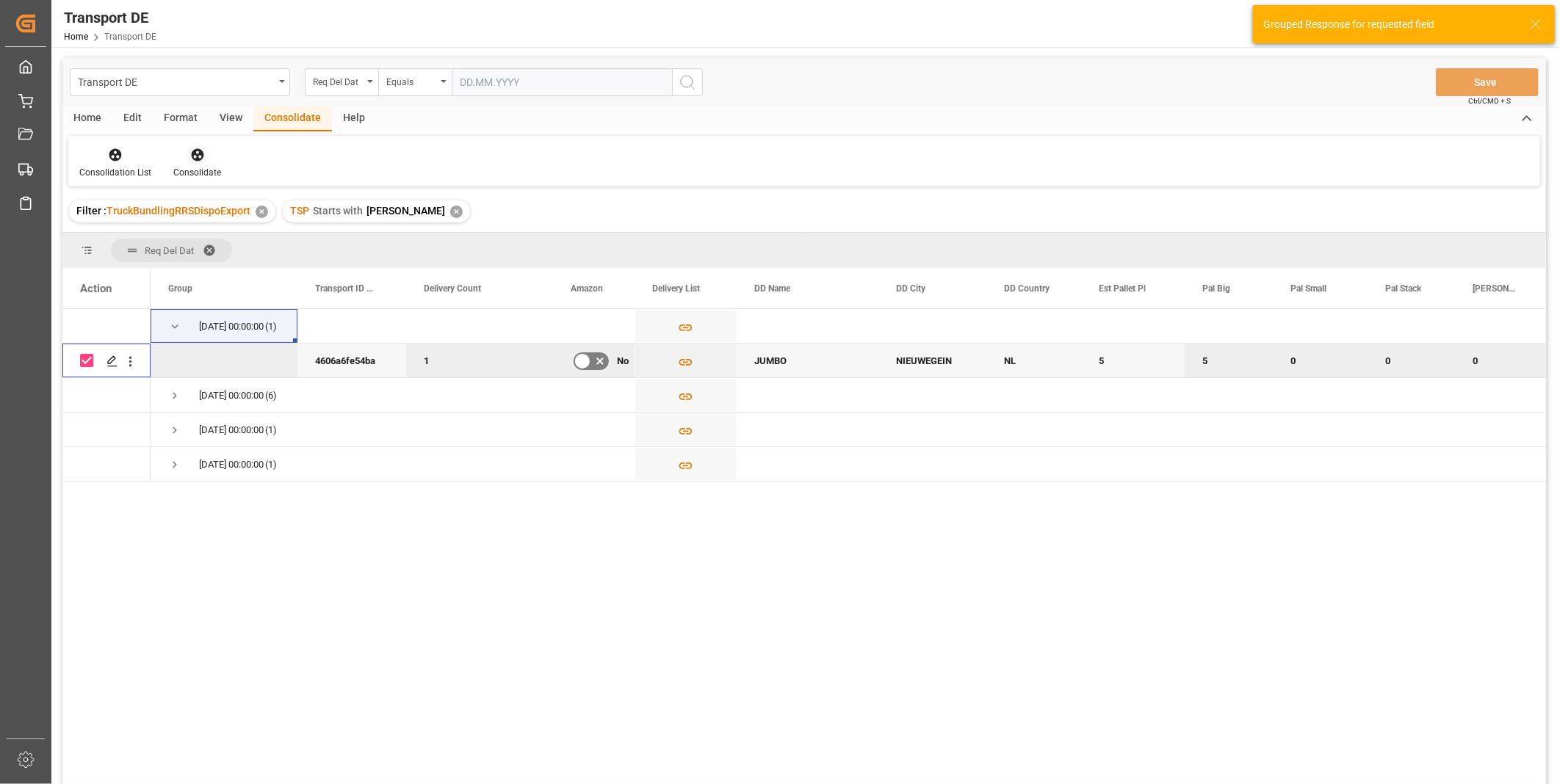
click at [211, 172] on div "Consolidate" at bounding box center [197, 172] width 47 height 13
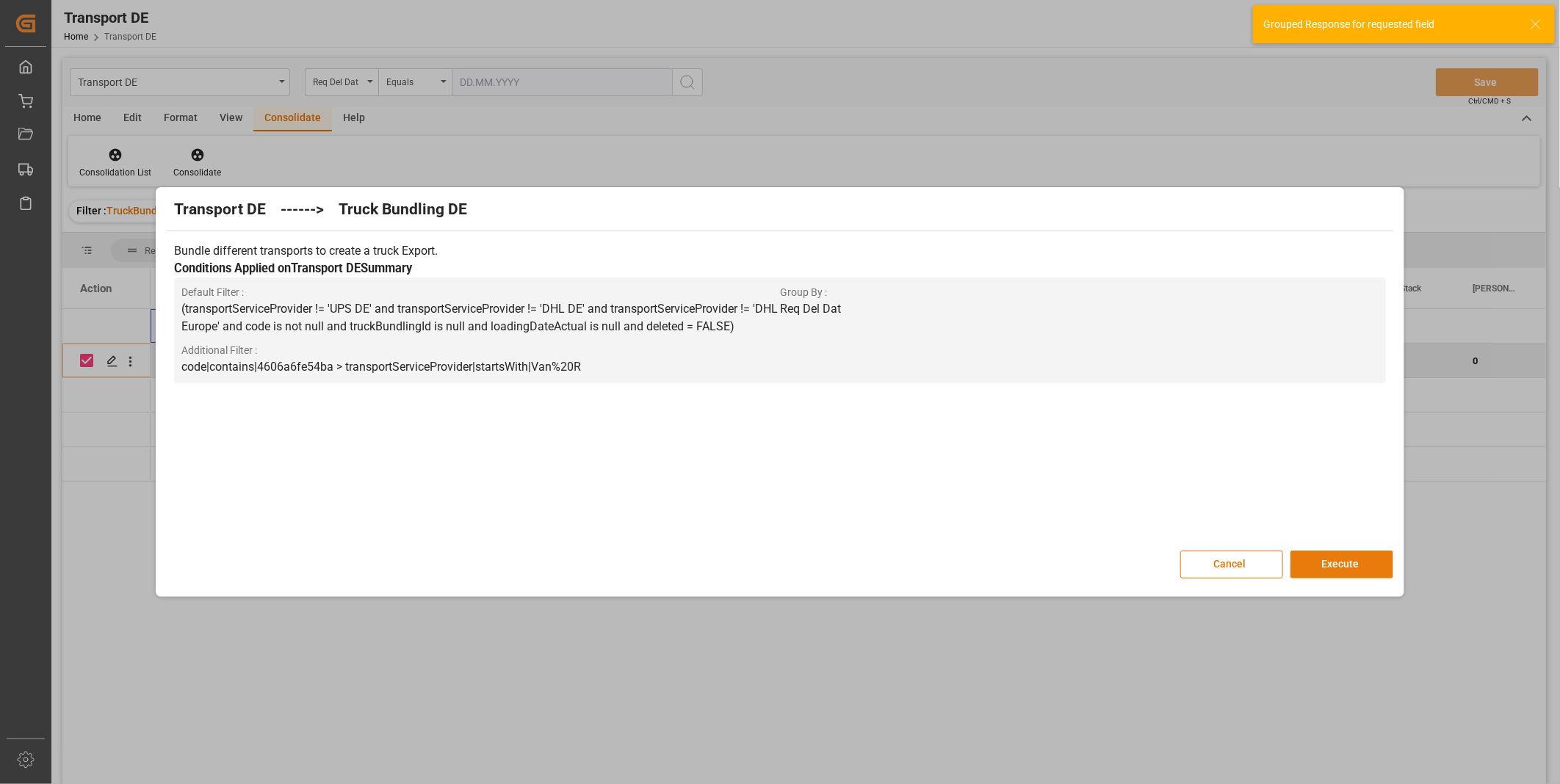
click at [1354, 561] on button "Execute" at bounding box center [1342, 564] width 103 height 28
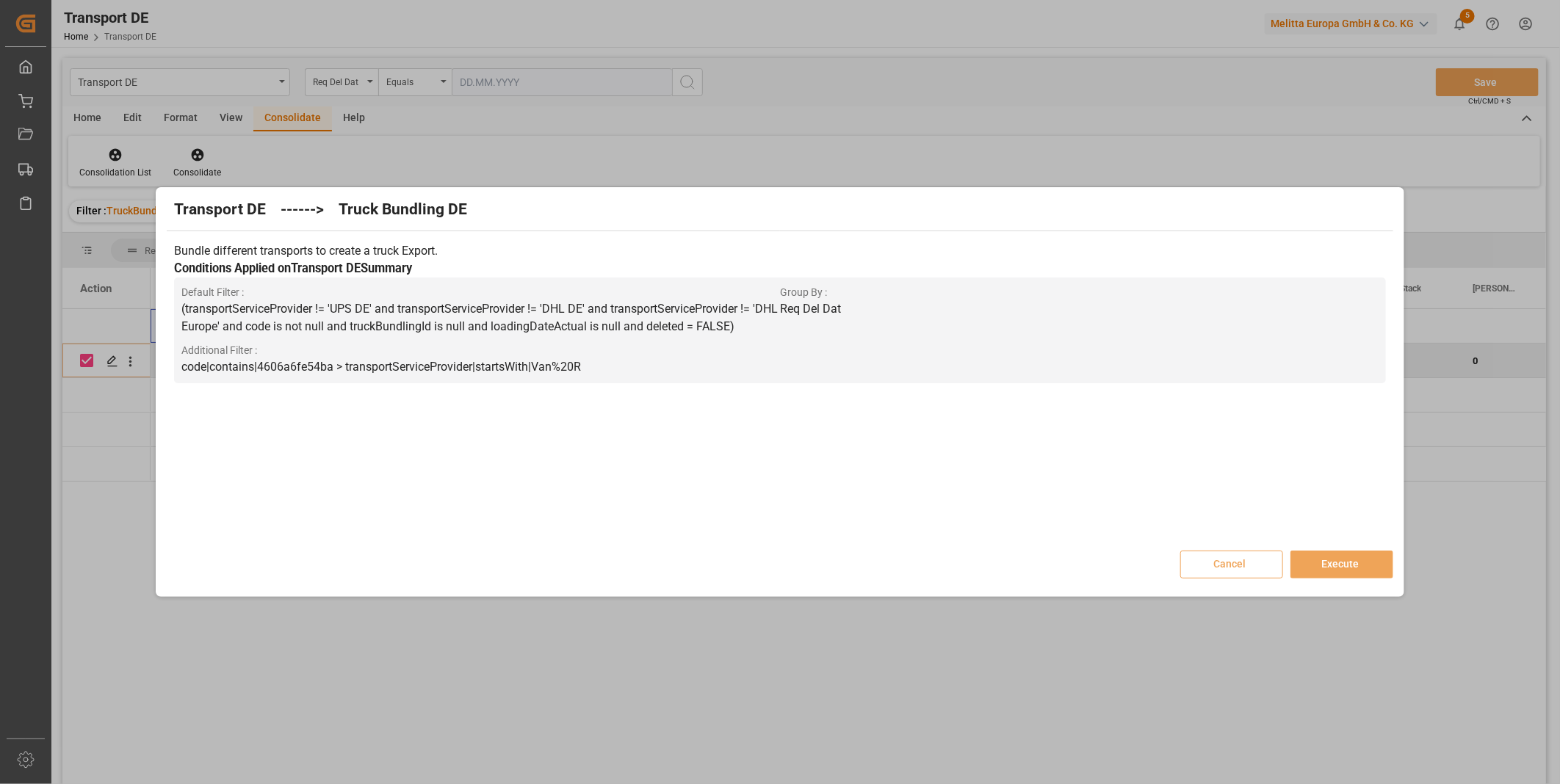
click at [1349, 584] on div "Transport DE ------> Truck Bundling DE Bundle different transports to create a …" at bounding box center [779, 392] width 1240 height 402
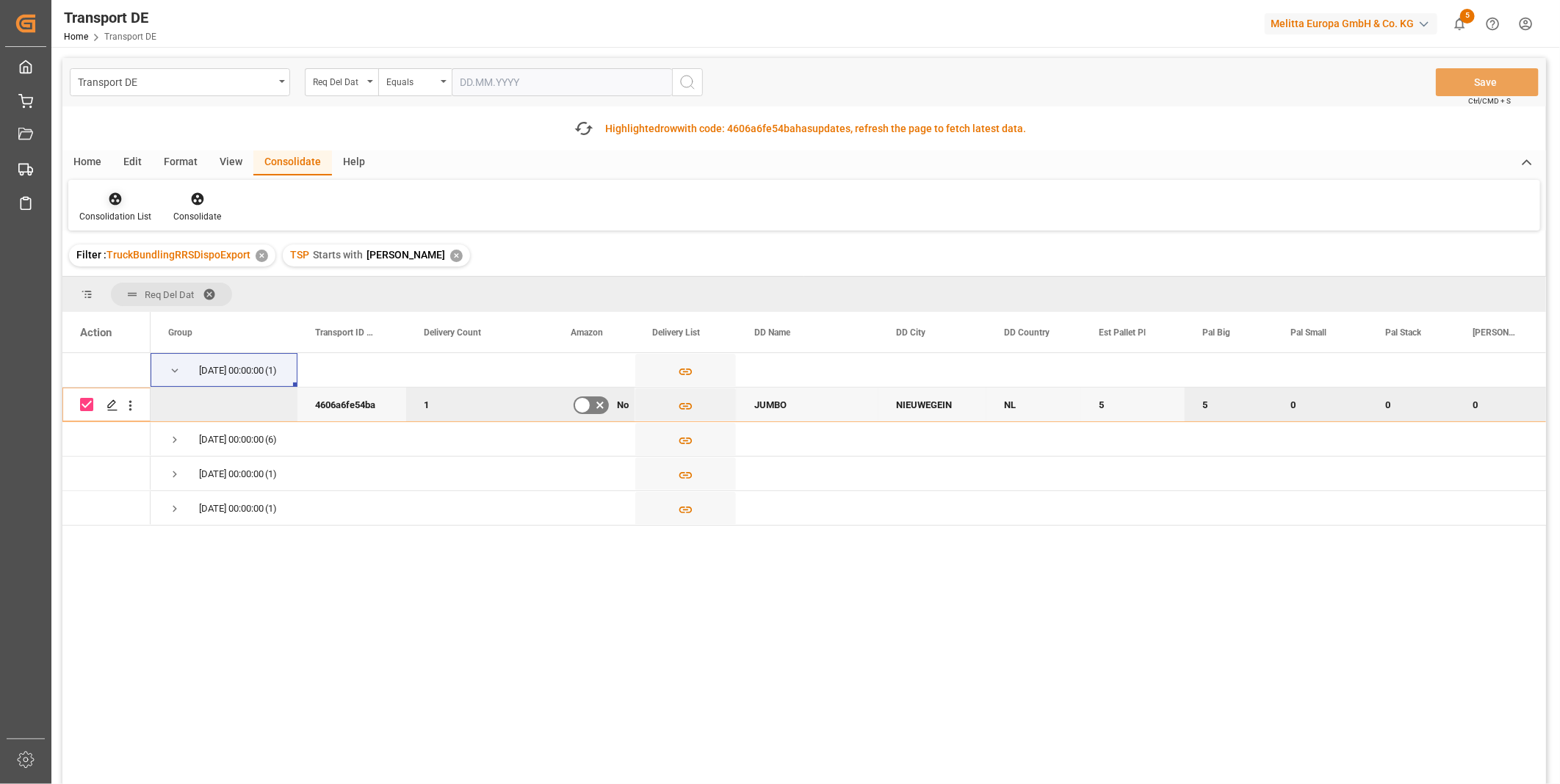
click at [125, 213] on div "Consolidation List" at bounding box center [115, 216] width 72 height 13
click at [208, 311] on div "Transport DE Req Del Dat Equals Save Ctrl/CMD + S Fetch latest updates Highligh…" at bounding box center [804, 462] width 1483 height 809
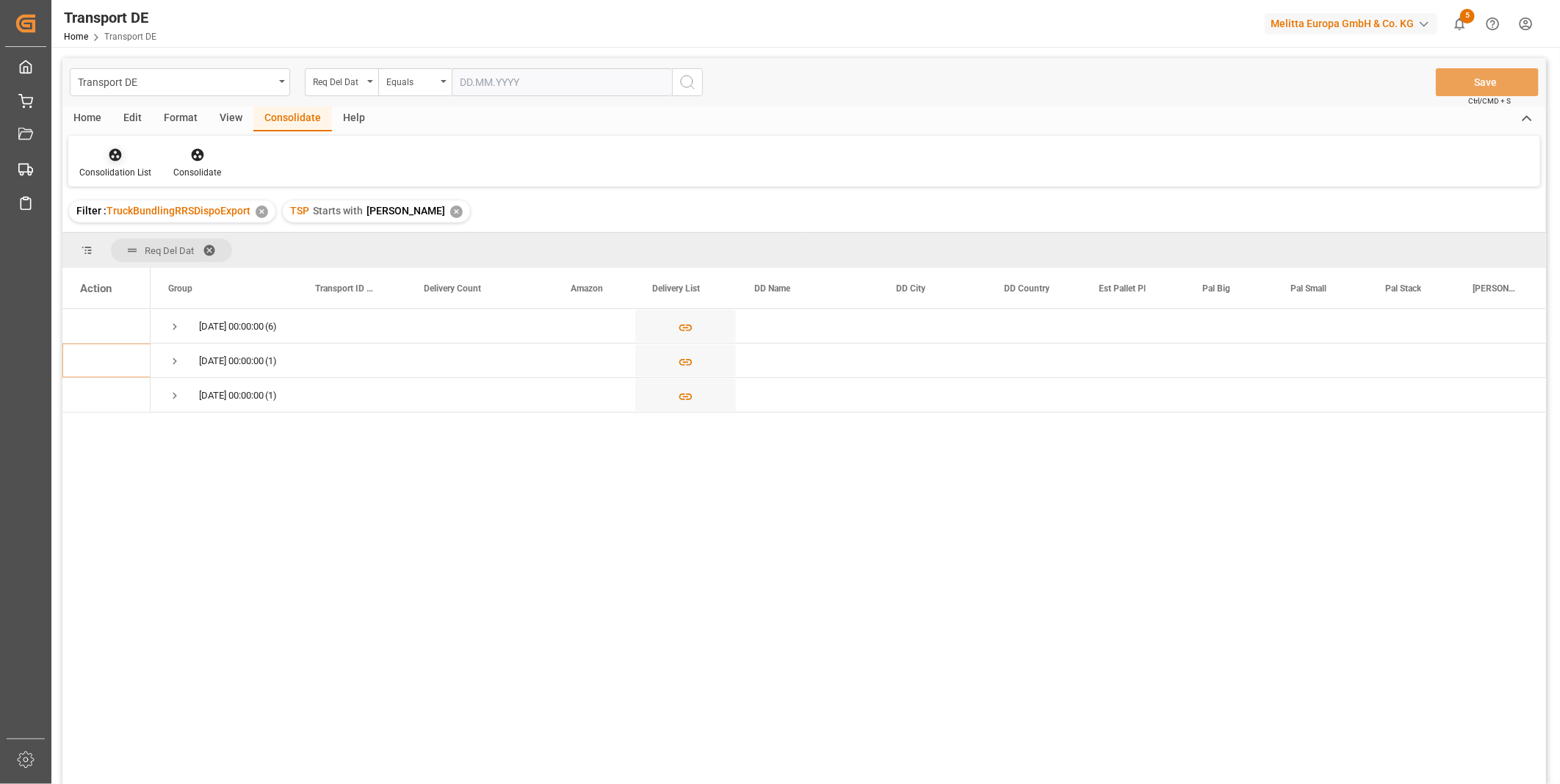
click at [93, 152] on div at bounding box center [115, 154] width 72 height 15
click at [170, 265] on div "Transport DE Req Del Dat Equals Save Ctrl/CMD + S Home Edit Format View Consoli…" at bounding box center [804, 440] width 1483 height 765
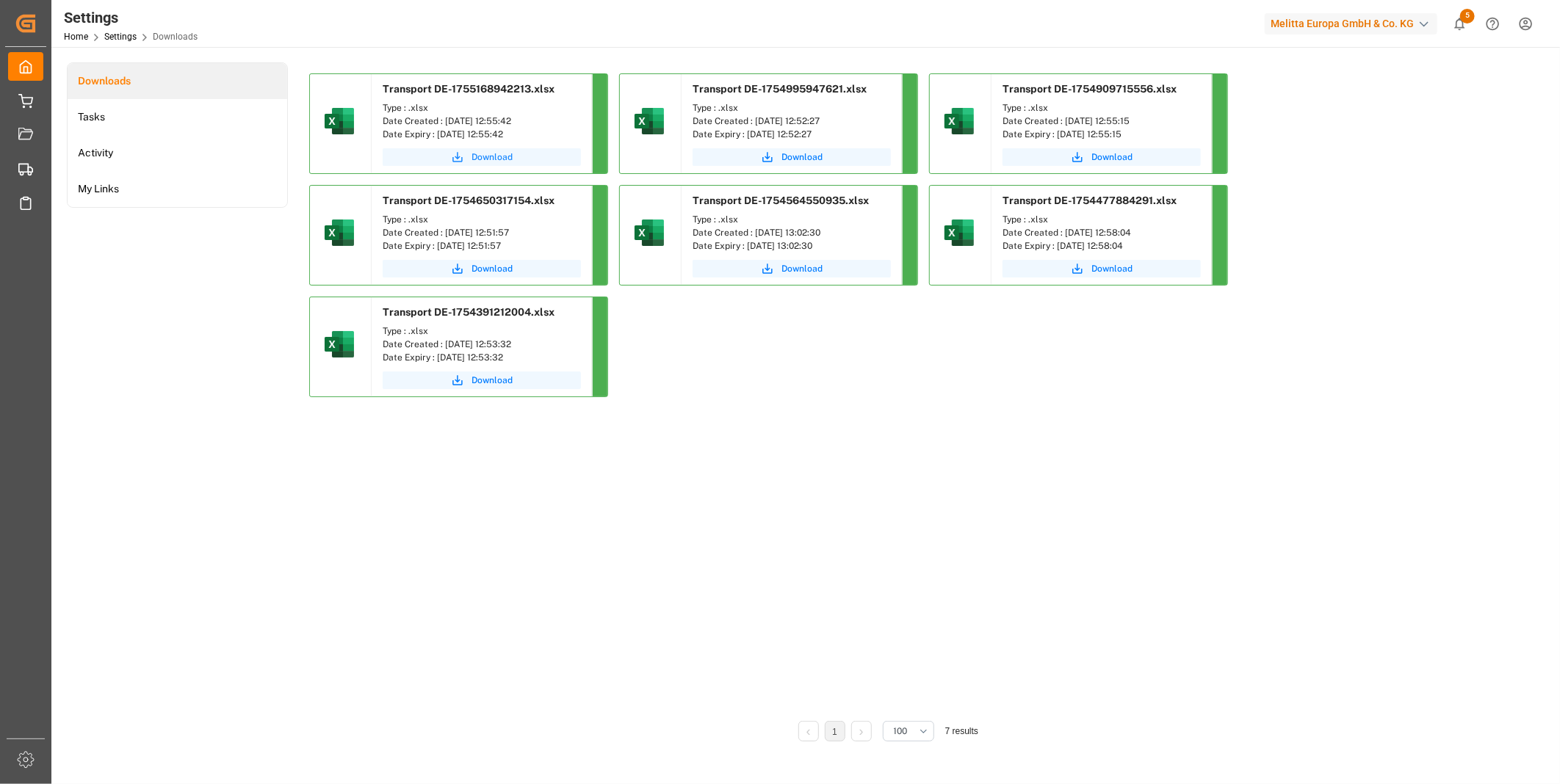
click at [458, 156] on icon "submit" at bounding box center [457, 157] width 13 height 13
click at [1323, 301] on div "Transport DE-1755168942213.xlsx Type : .xlsx Date Created : 14.08.2025 12:55:42…" at bounding box center [888, 241] width 1157 height 335
